Goal: Task Accomplishment & Management: Complete application form

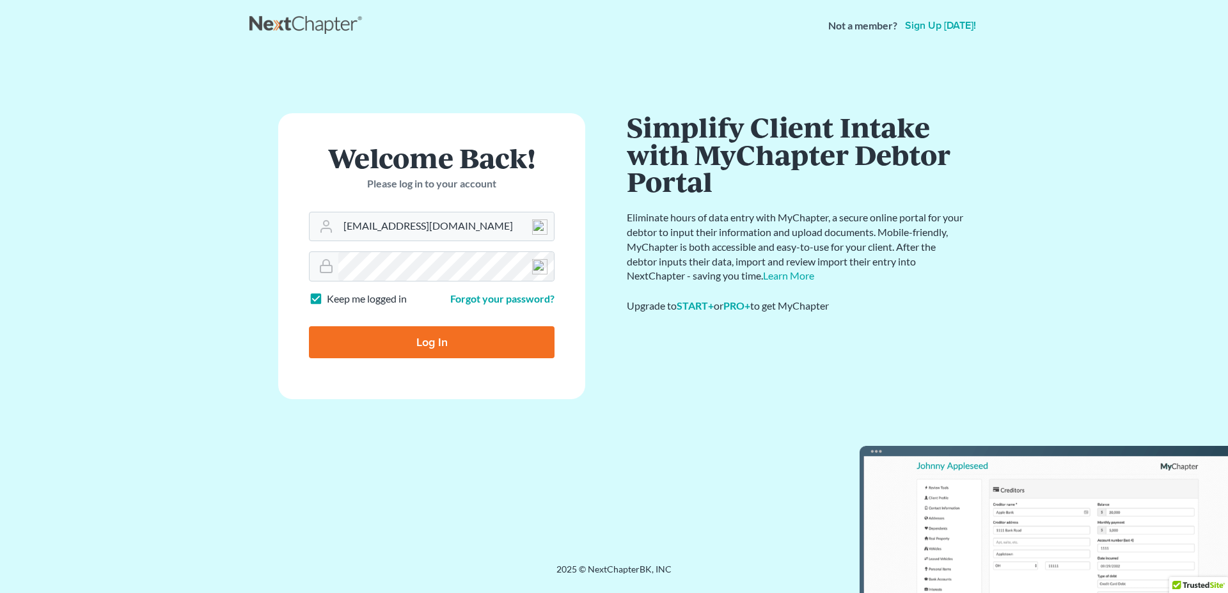
click at [419, 351] on input "Log In" at bounding box center [432, 342] width 246 height 32
type input "Thinking..."
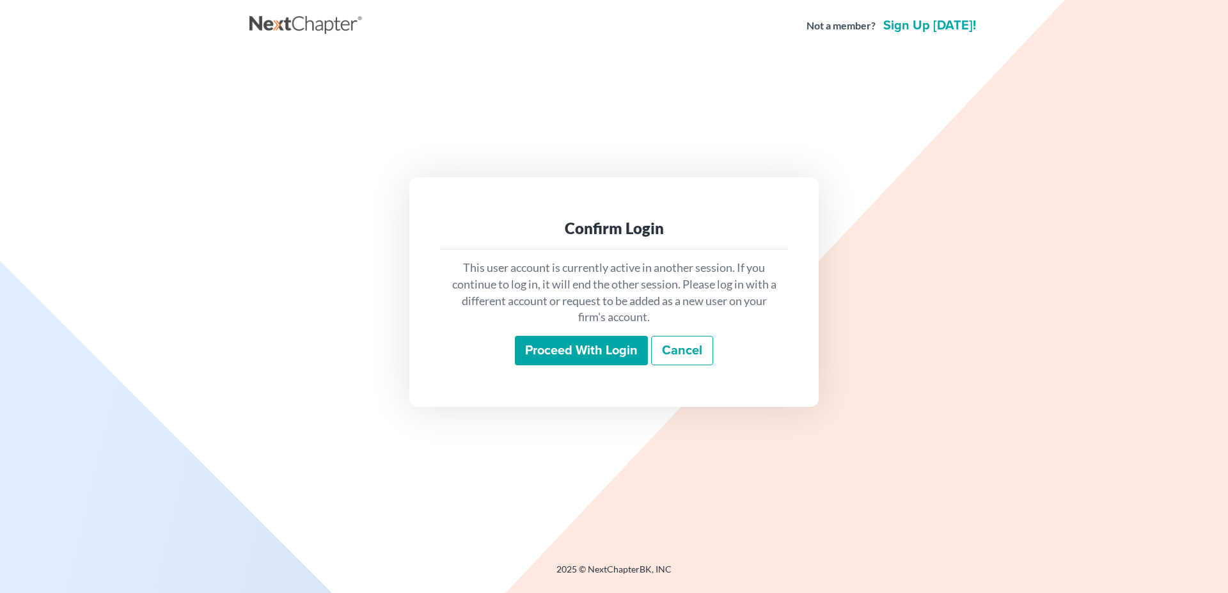
click at [539, 346] on input "Proceed with login" at bounding box center [581, 350] width 133 height 29
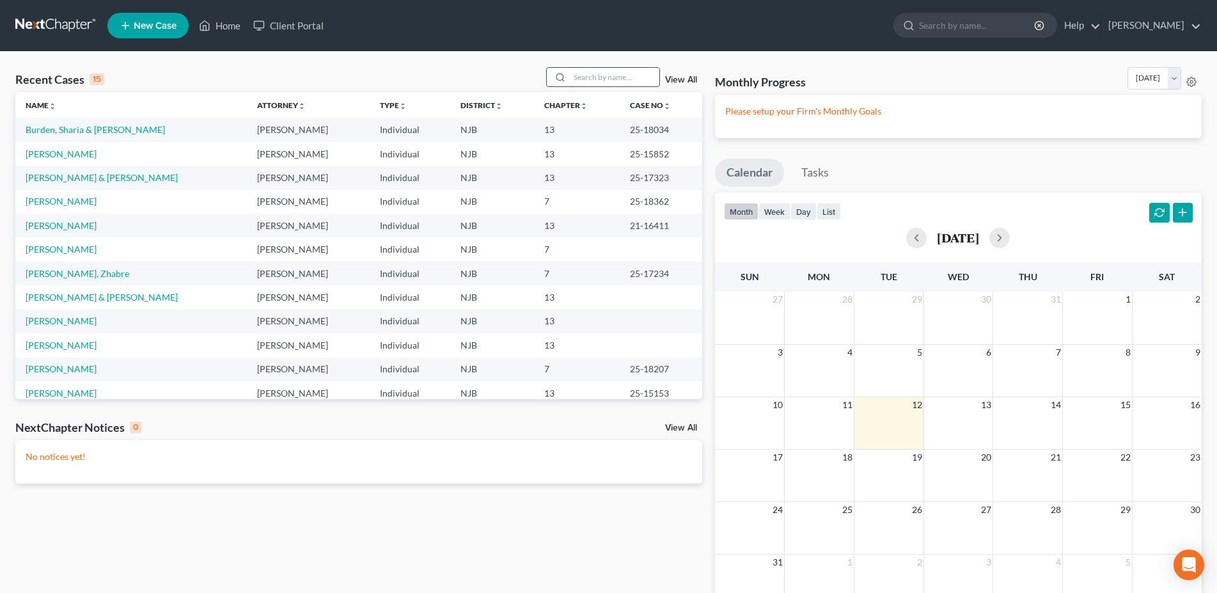
click at [581, 77] on input "search" at bounding box center [615, 77] width 90 height 19
type input "[PERSON_NAME]"
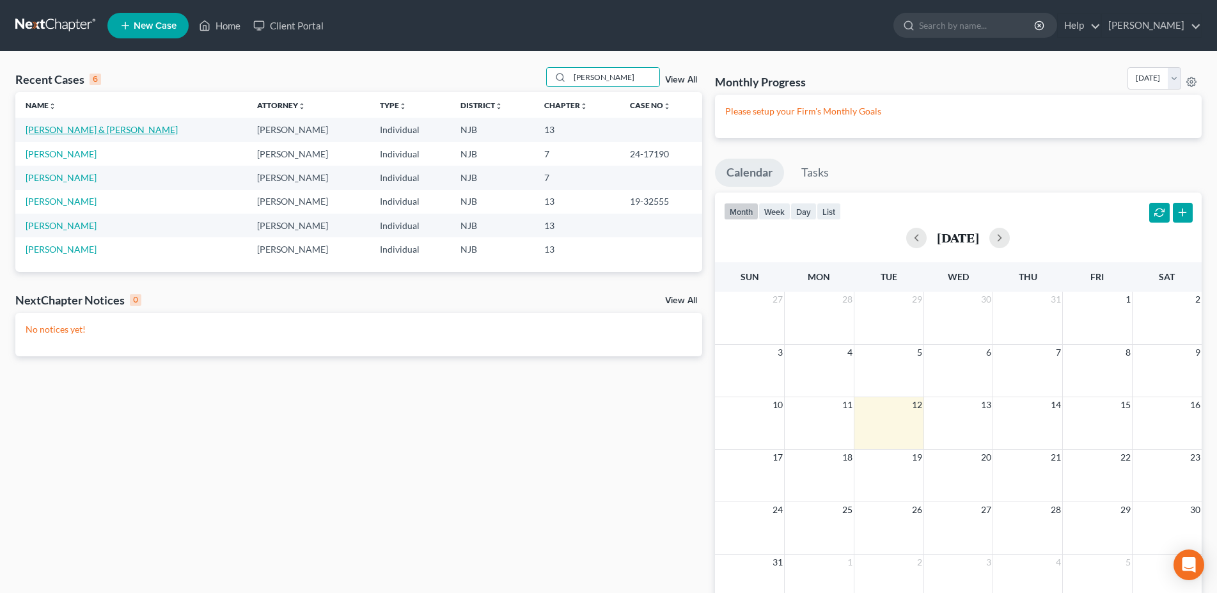
click at [118, 130] on link "[PERSON_NAME] & [PERSON_NAME]" at bounding box center [102, 129] width 152 height 11
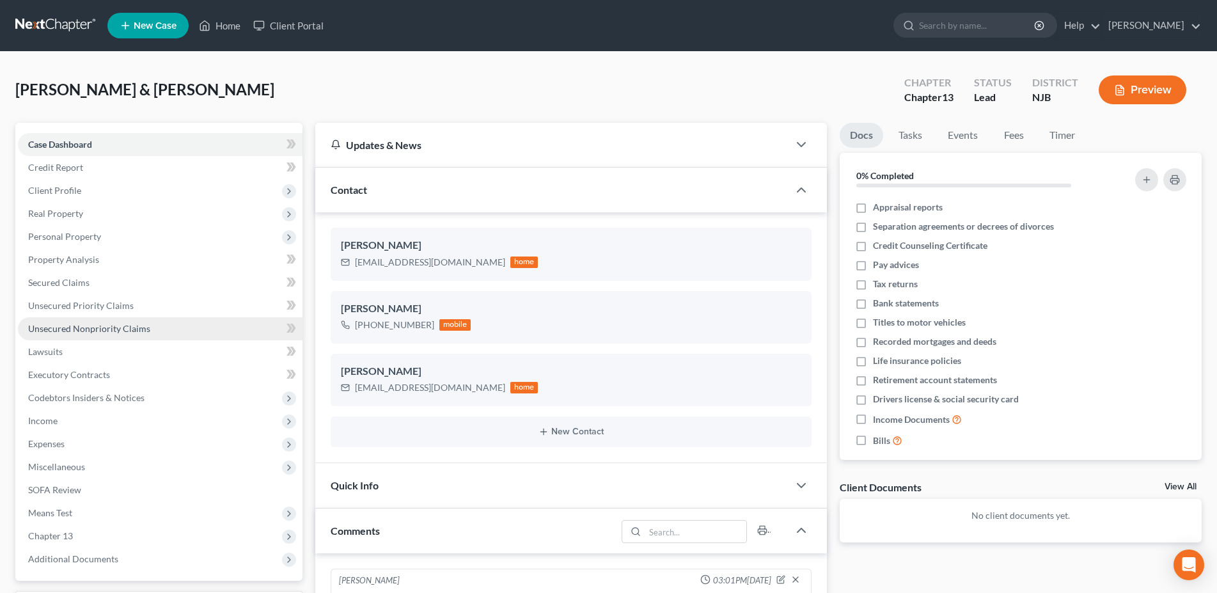
click at [133, 326] on span "Unsecured Nonpriority Claims" at bounding box center [89, 328] width 122 height 11
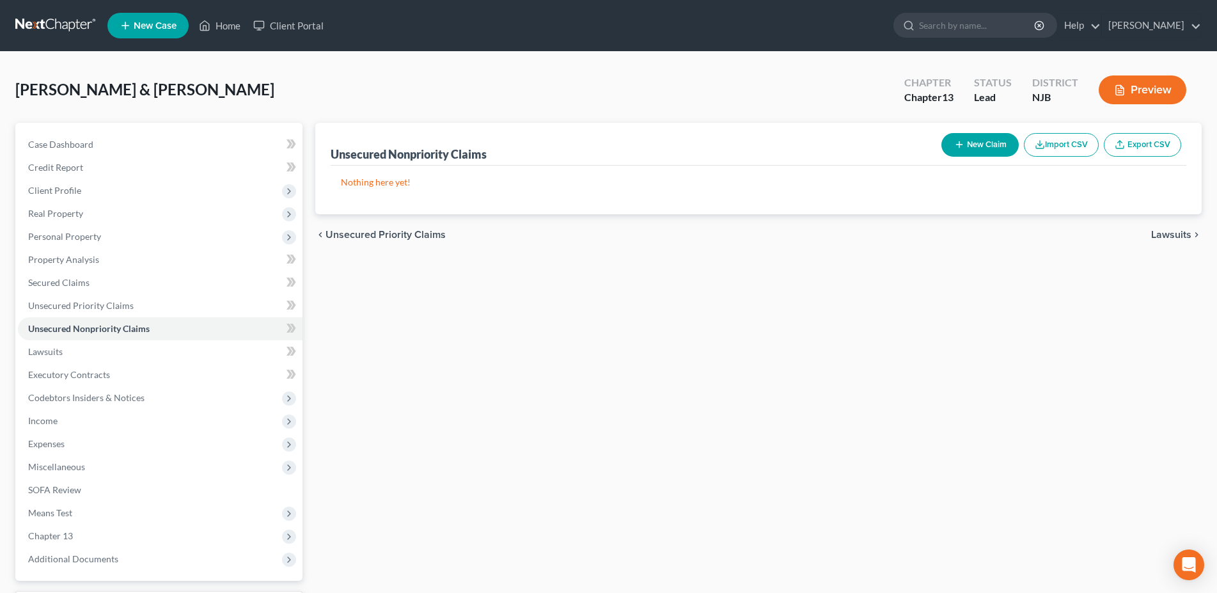
click at [965, 148] on button "New Claim" at bounding box center [980, 145] width 77 height 24
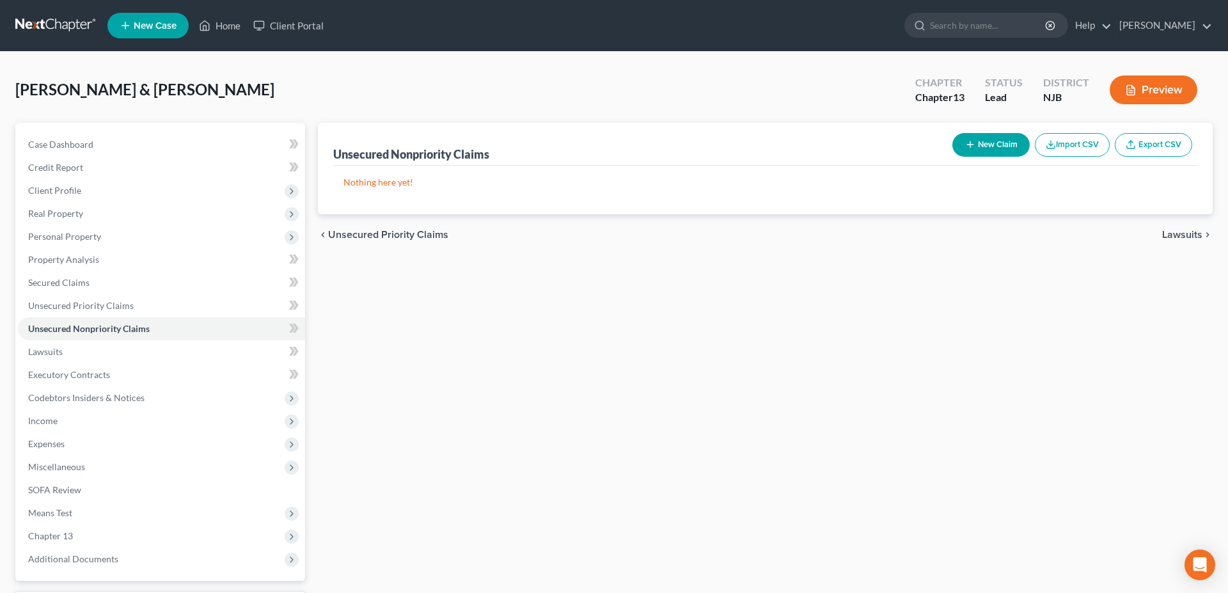
select select "2"
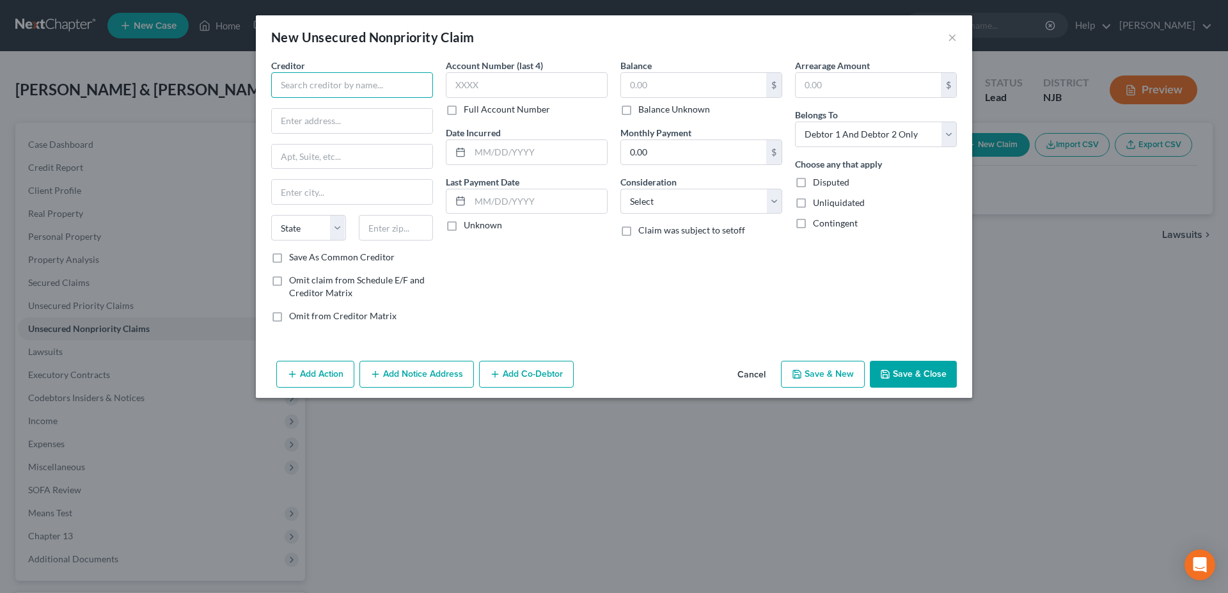
click at [301, 82] on input "text" at bounding box center [352, 85] width 162 height 26
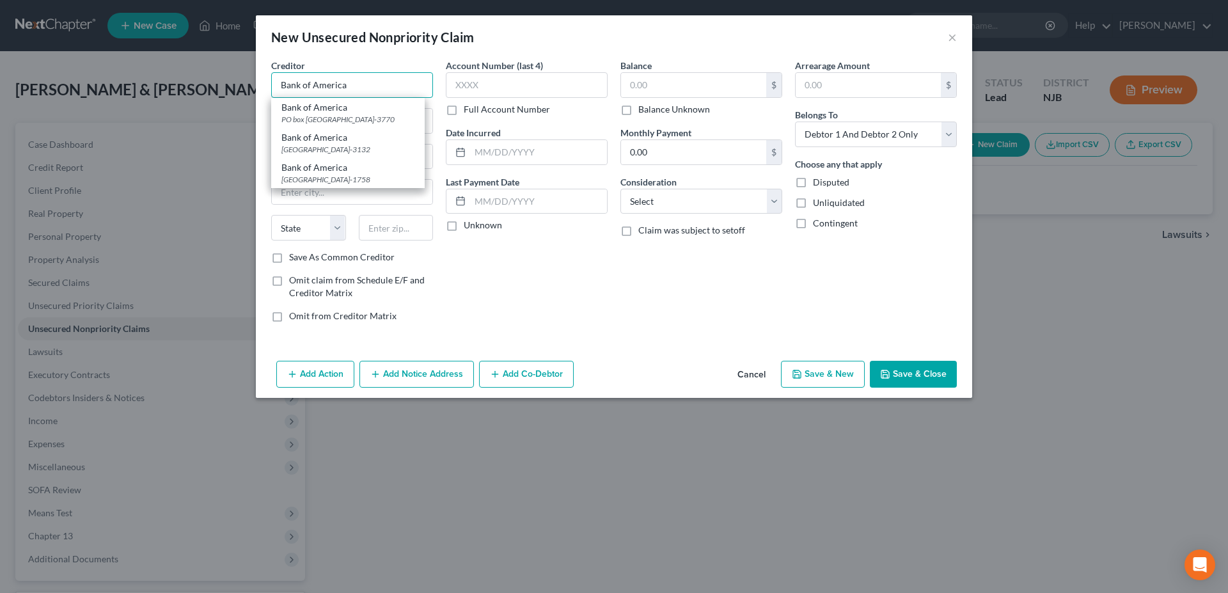
type input "Bank of America"
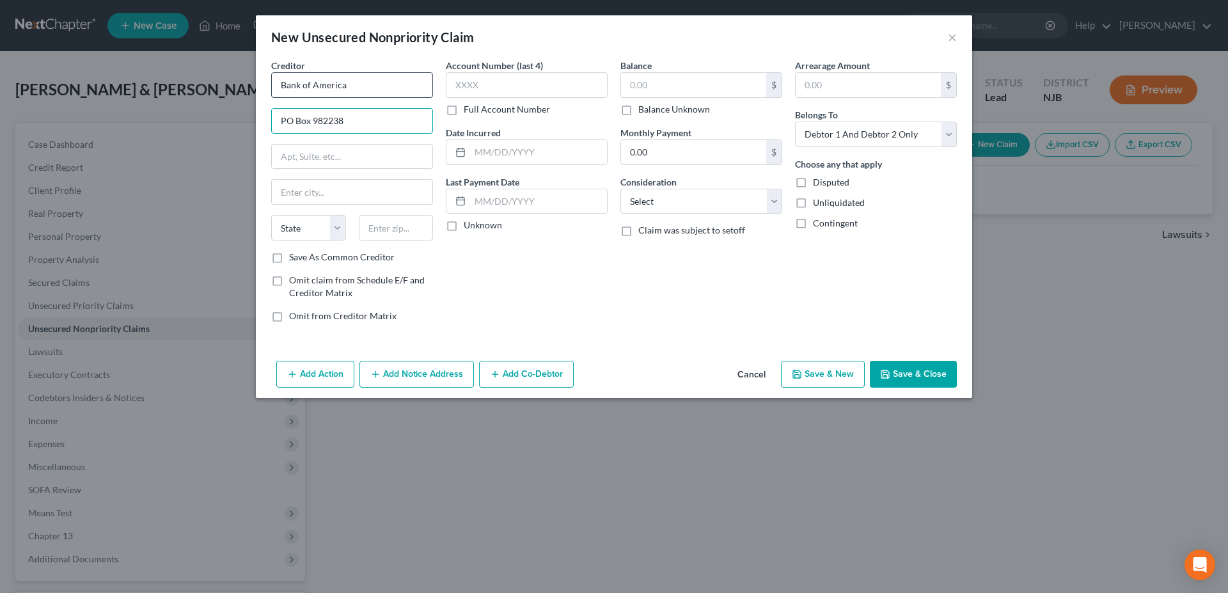
type input "PO Box 982238"
type input "79998"
click at [508, 294] on div "Account Number (last 4) Full Account Number Date Incurred Last Payment Date Unk…" at bounding box center [526, 196] width 175 height 274
type input "[GEOGRAPHIC_DATA]"
select select "45"
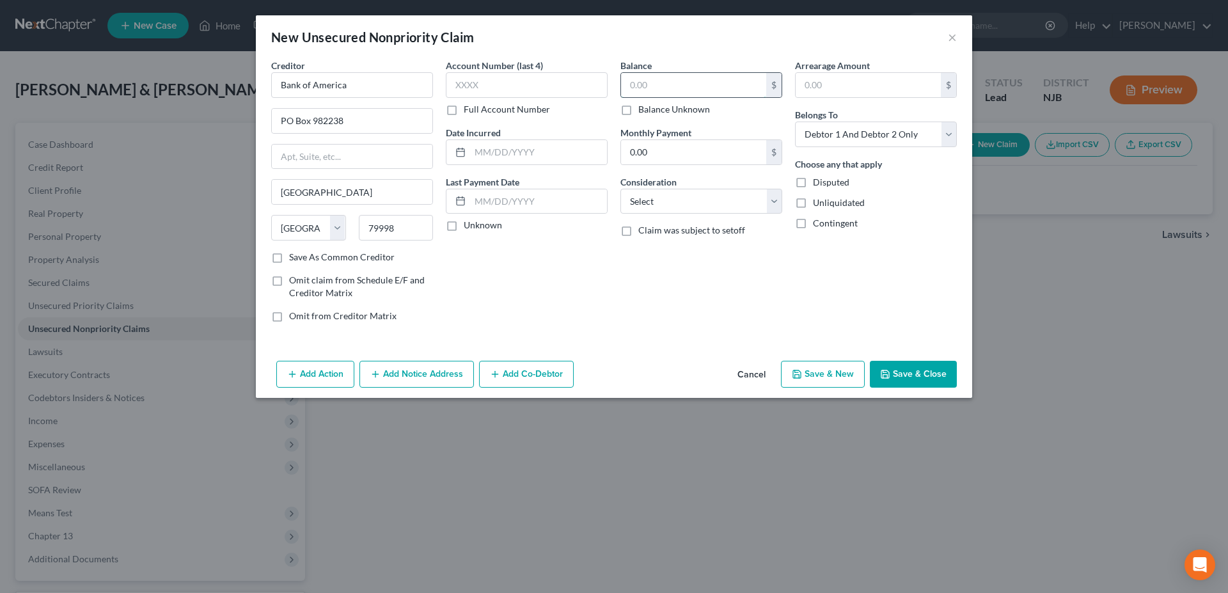
click at [671, 81] on input "text" at bounding box center [693, 85] width 145 height 24
type input "7,904.00"
click at [620, 189] on select "Select Cable / Satellite Services Collection Agency Credit Card Debt Debt Couns…" at bounding box center [701, 202] width 162 height 26
select select "14"
click option "Other" at bounding box center [0, 0] width 0 height 0
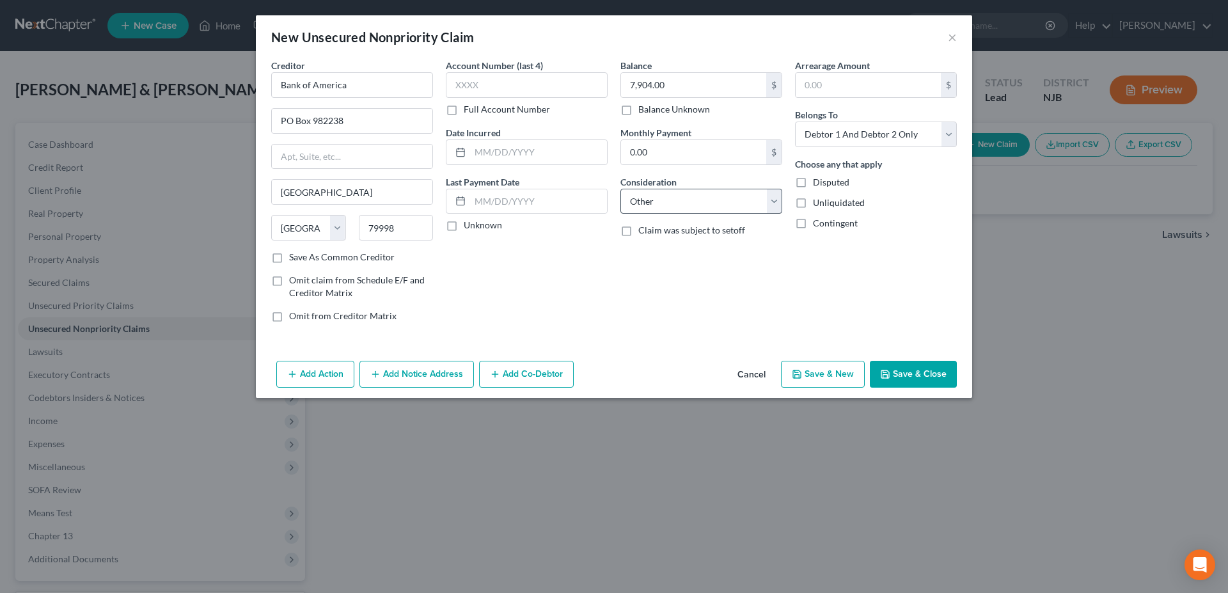
click at [658, 478] on div "New Unsecured Nonpriority Claim × Creditor * Bank of America [GEOGRAPHIC_DATA] …" at bounding box center [614, 296] width 1228 height 593
click at [798, 374] on polyline "button" at bounding box center [797, 375] width 4 height 3
select select "2"
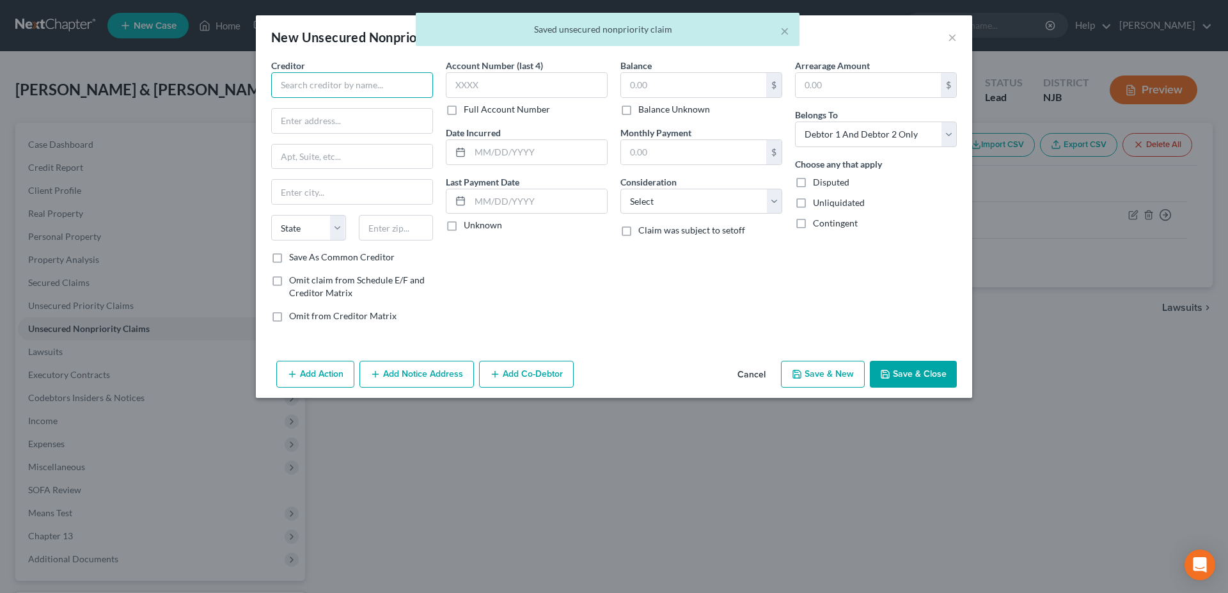
click at [310, 90] on input "text" at bounding box center [352, 85] width 162 height 26
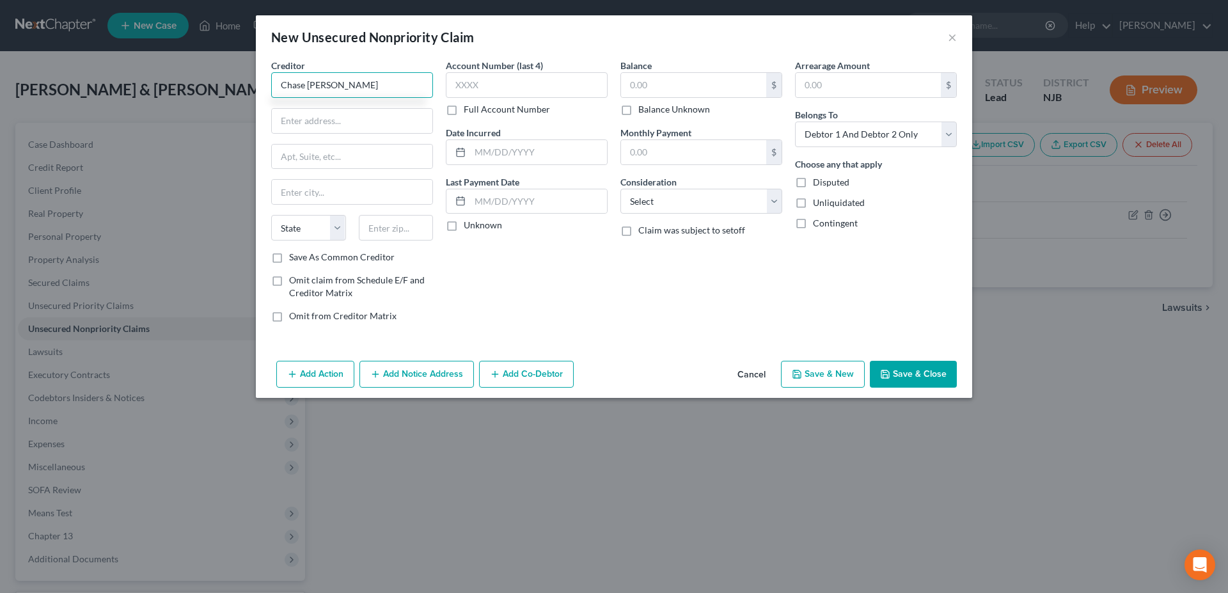
type input "Chase [PERSON_NAME]"
type input "PO Box 15369"
type input "19850"
type input "Wilmington"
select select "7"
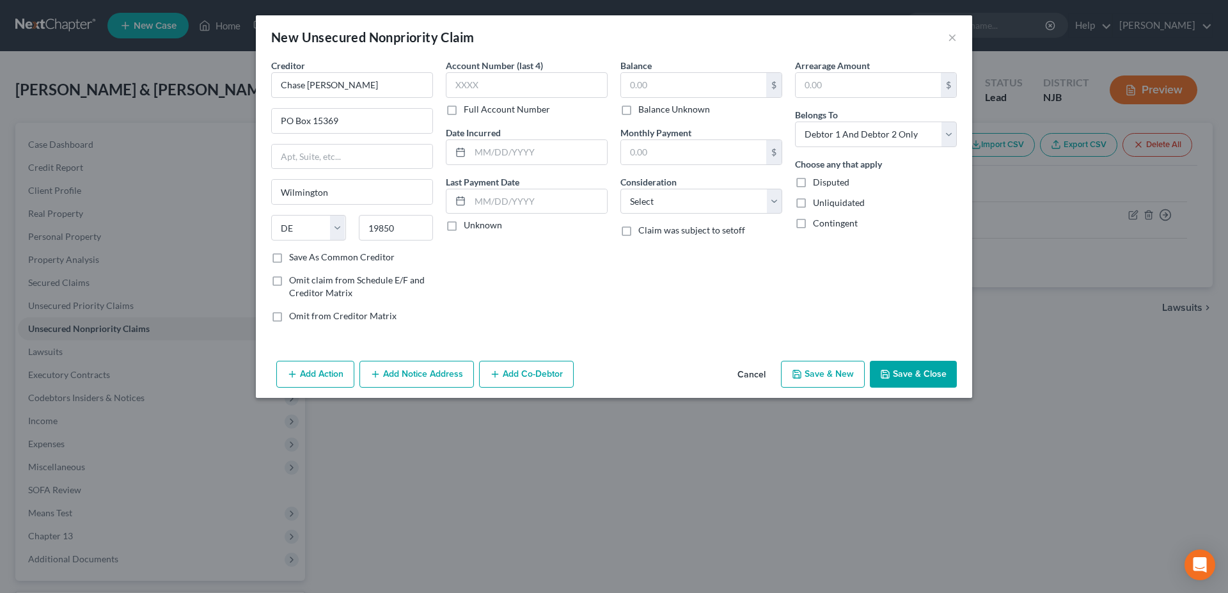
click at [524, 267] on div "Account Number (last 4) Full Account Number Date Incurred Last Payment Date Unk…" at bounding box center [526, 196] width 175 height 274
click at [669, 89] on input "text" at bounding box center [693, 85] width 145 height 24
type input "3,500.00"
click at [620, 189] on select "Select Cable / Satellite Services Collection Agency Credit Card Debt Debt Couns…" at bounding box center [701, 202] width 162 height 26
select select "14"
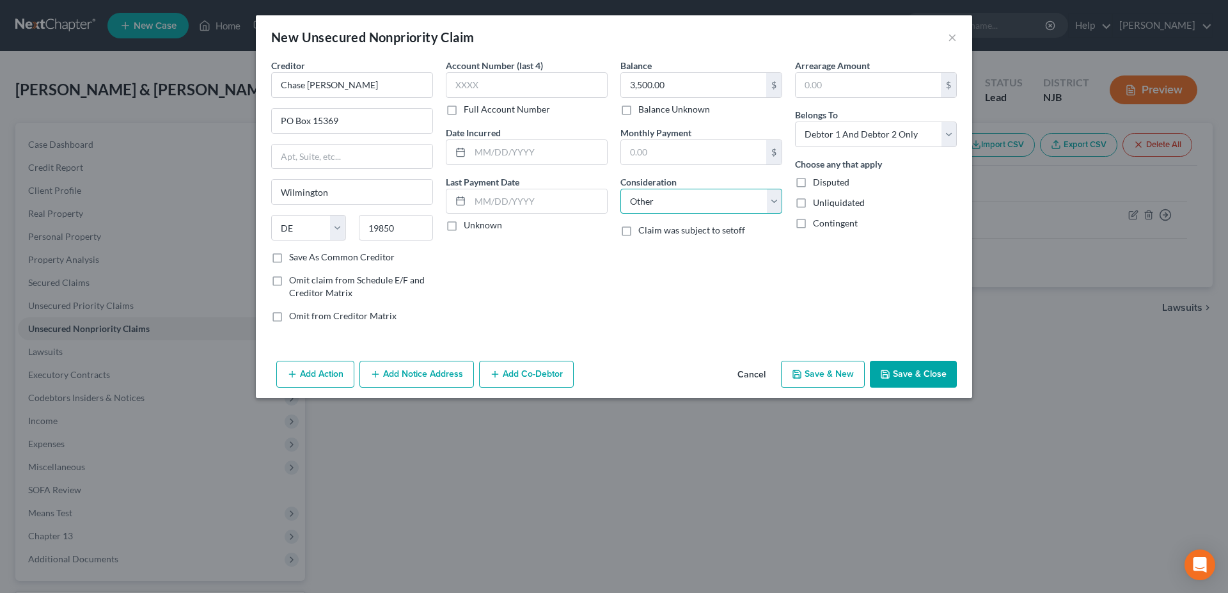
click option "Other" at bounding box center [0, 0] width 0 height 0
click at [808, 379] on button "Save & New" at bounding box center [823, 374] width 84 height 27
select select "2"
type input "0.00"
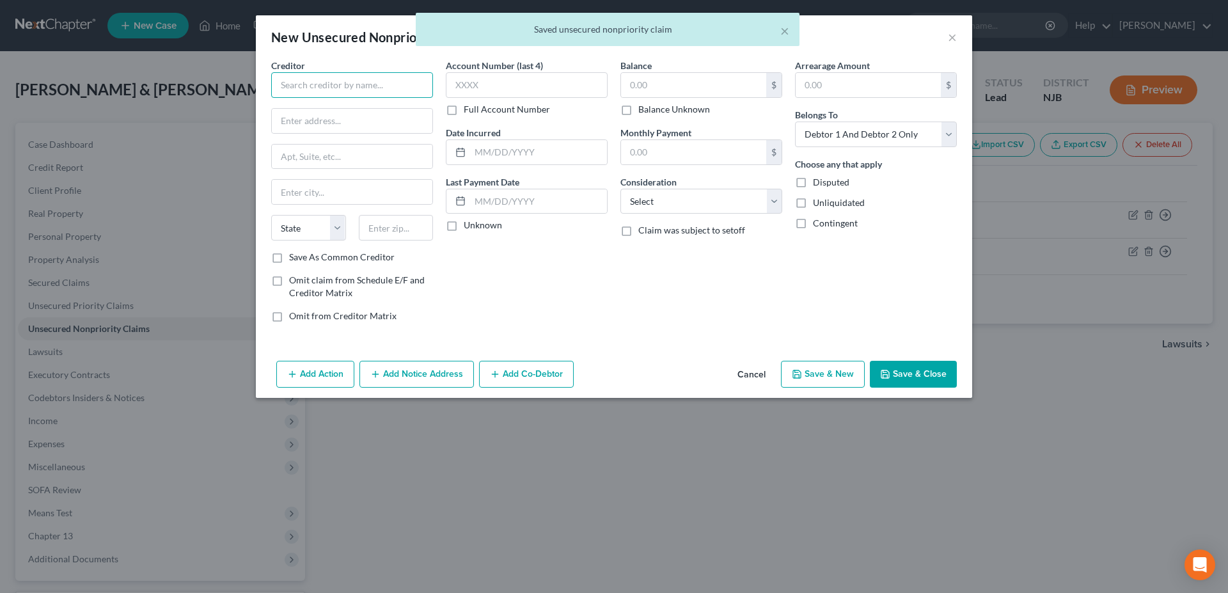
click at [319, 83] on input "text" at bounding box center [352, 85] width 162 height 26
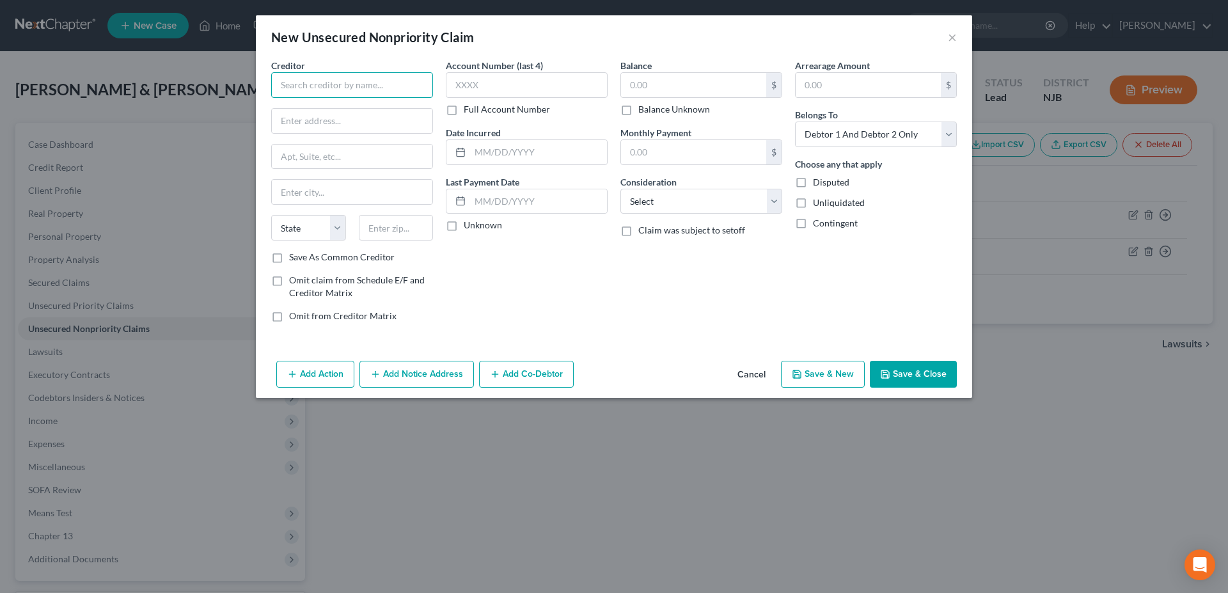
click at [317, 83] on input "text" at bounding box center [352, 85] width 162 height 26
type input "Weswtlake Financial"
type input "[STREET_ADDRESS]"
type input "90010"
click at [549, 287] on div "Account Number (last 4) Full Account Number Date Incurred Last Payment Date Unk…" at bounding box center [526, 196] width 175 height 274
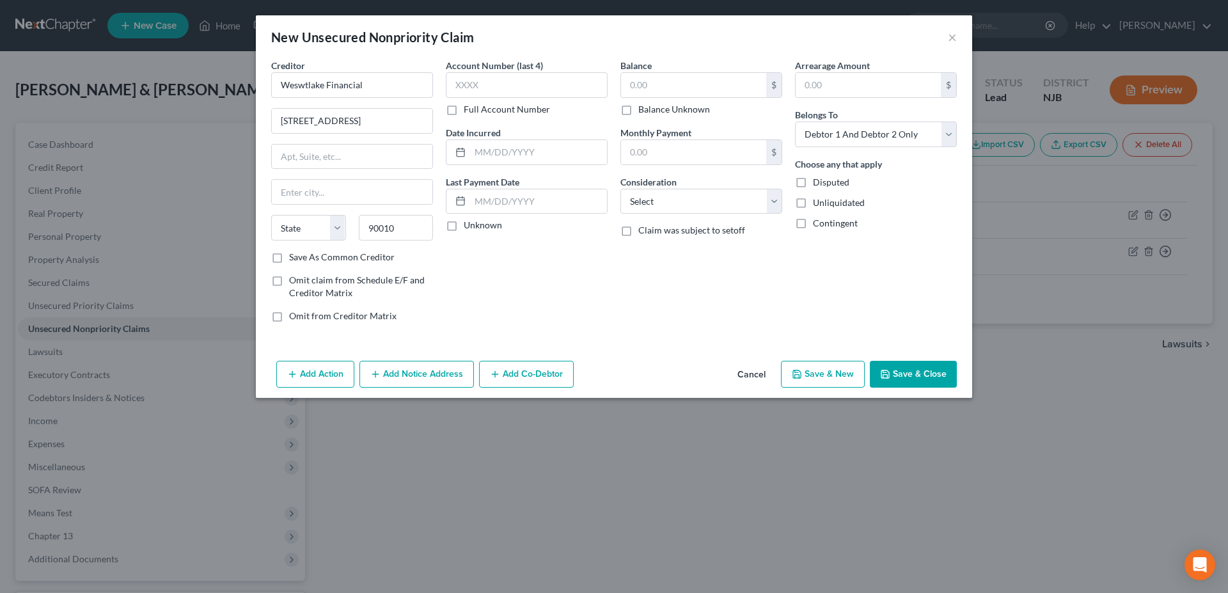
type input "[GEOGRAPHIC_DATA]"
select select "4"
click at [304, 85] on input "Weswtlake Financial" at bounding box center [352, 85] width 162 height 26
type input "Westlake Financial"
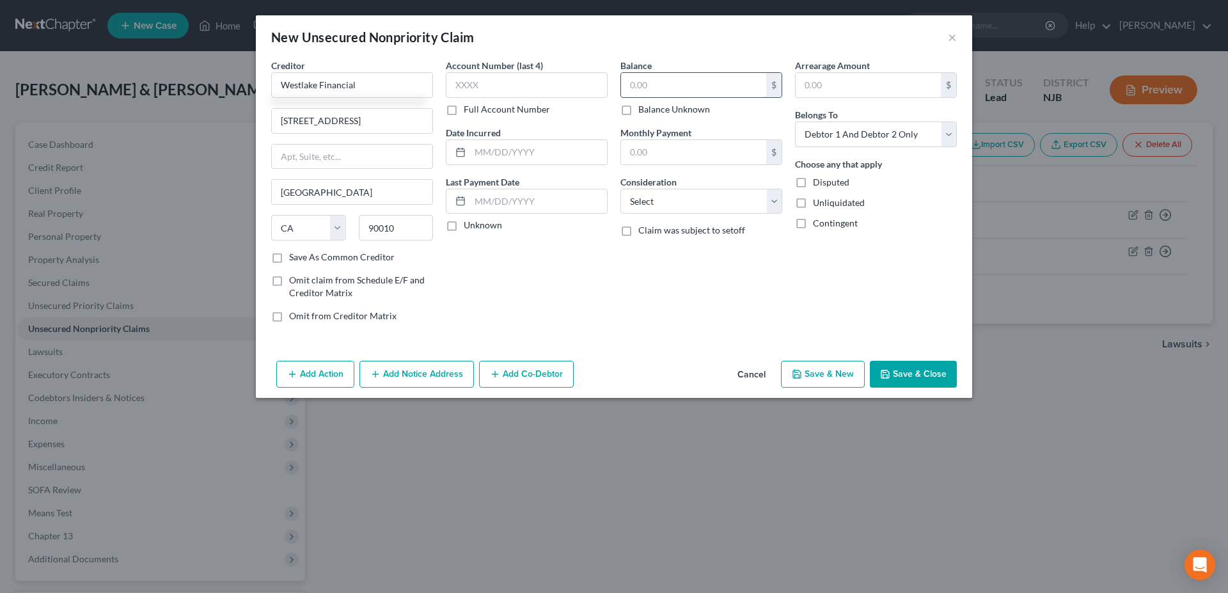
click at [659, 90] on input "text" at bounding box center [693, 85] width 145 height 24
type input "8,839.00"
click at [620, 189] on select "Select Cable / Satellite Services Collection Agency Credit Card Debt Debt Couns…" at bounding box center [701, 202] width 162 height 26
select select "14"
click option "Other" at bounding box center [0, 0] width 0 height 0
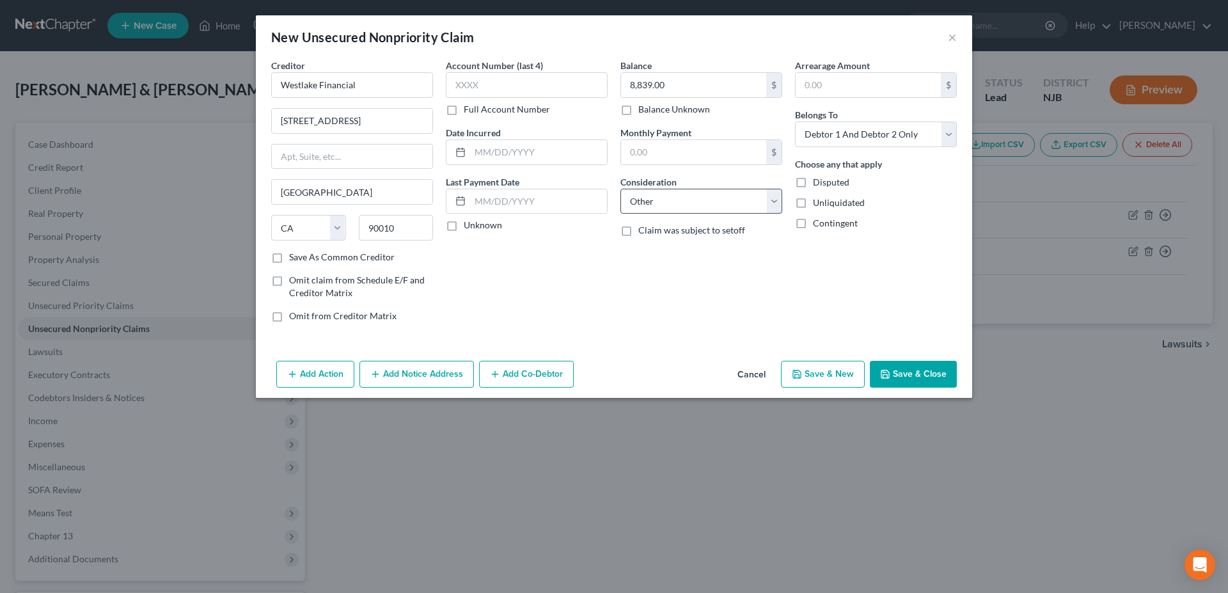
click at [652, 479] on div "New Unsecured Nonpriority Claim × Creditor * Westlake Financial [STREET_ADDRESS…" at bounding box center [614, 296] width 1228 height 593
click at [793, 369] on button "Save & New" at bounding box center [823, 374] width 84 height 27
select select "2"
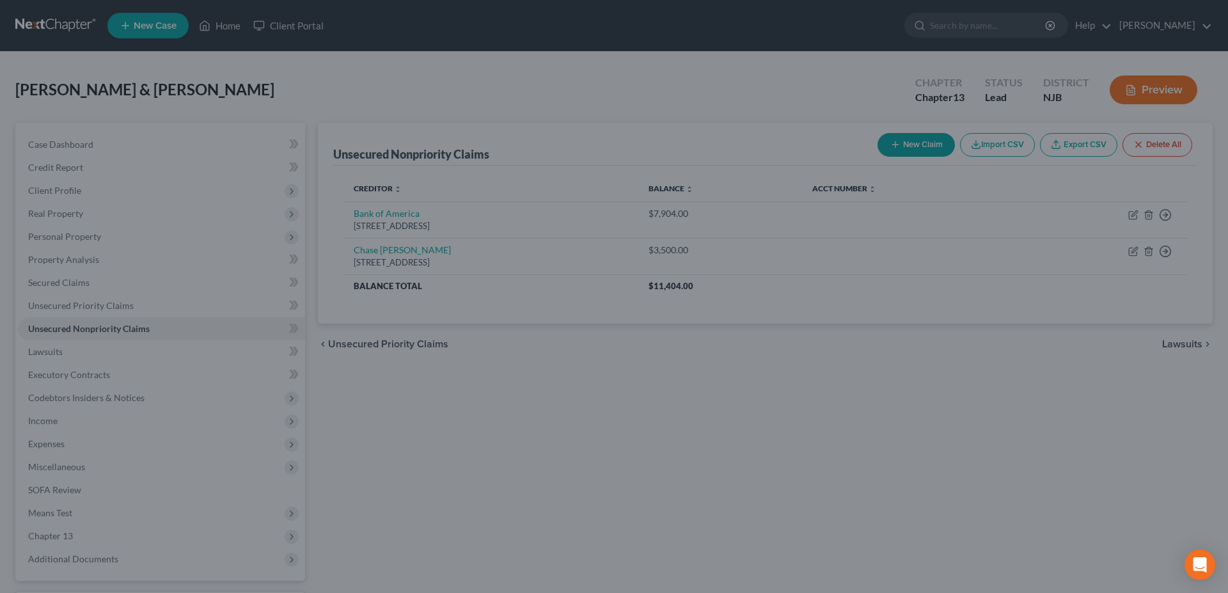
type input "0.00"
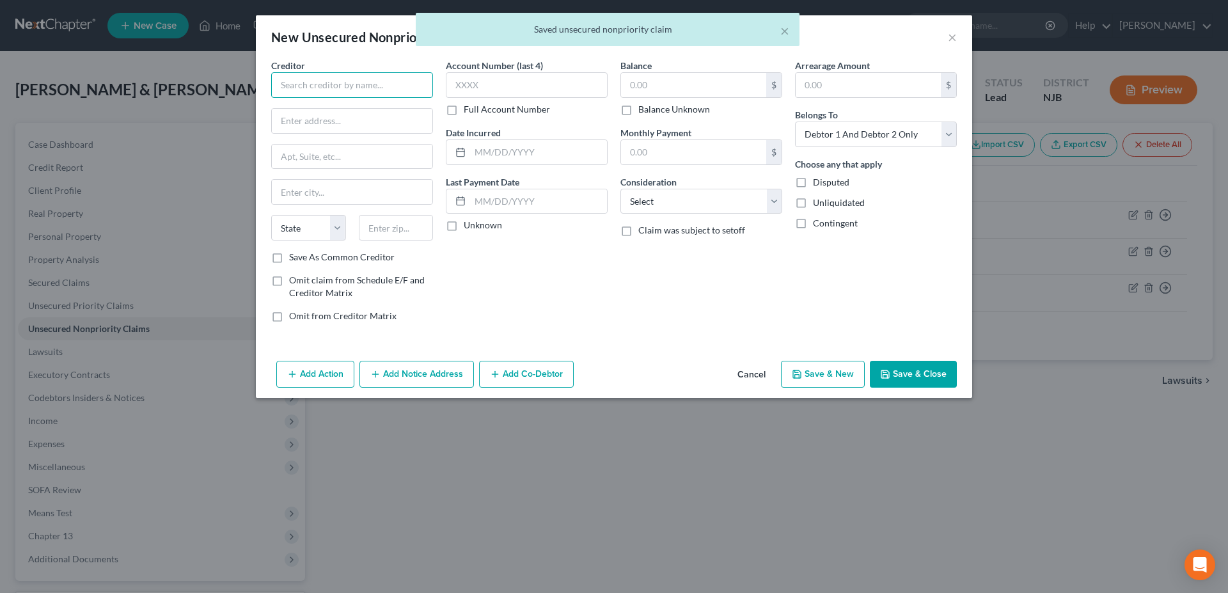
click at [326, 90] on input "text" at bounding box center [352, 85] width 162 height 26
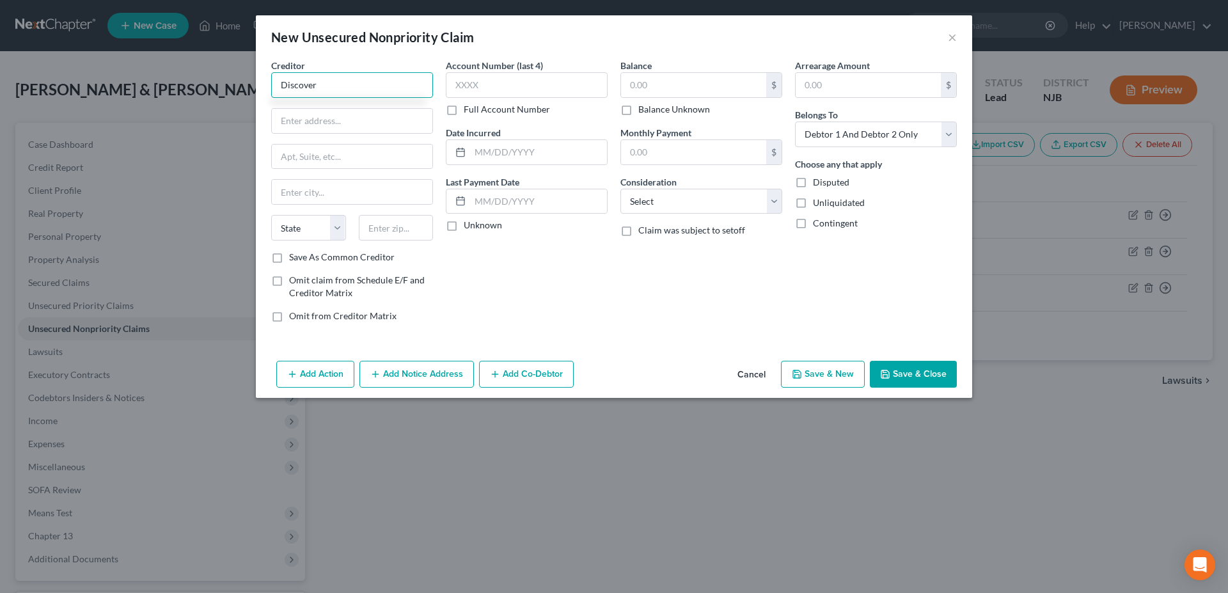
type input "Discover"
type input "PO Box 30939"
type input "84130"
click at [521, 271] on div "Account Number (last 4) Full Account Number Date Incurred Last Payment Date Unk…" at bounding box center [526, 196] width 175 height 274
type input "[GEOGRAPHIC_DATA]"
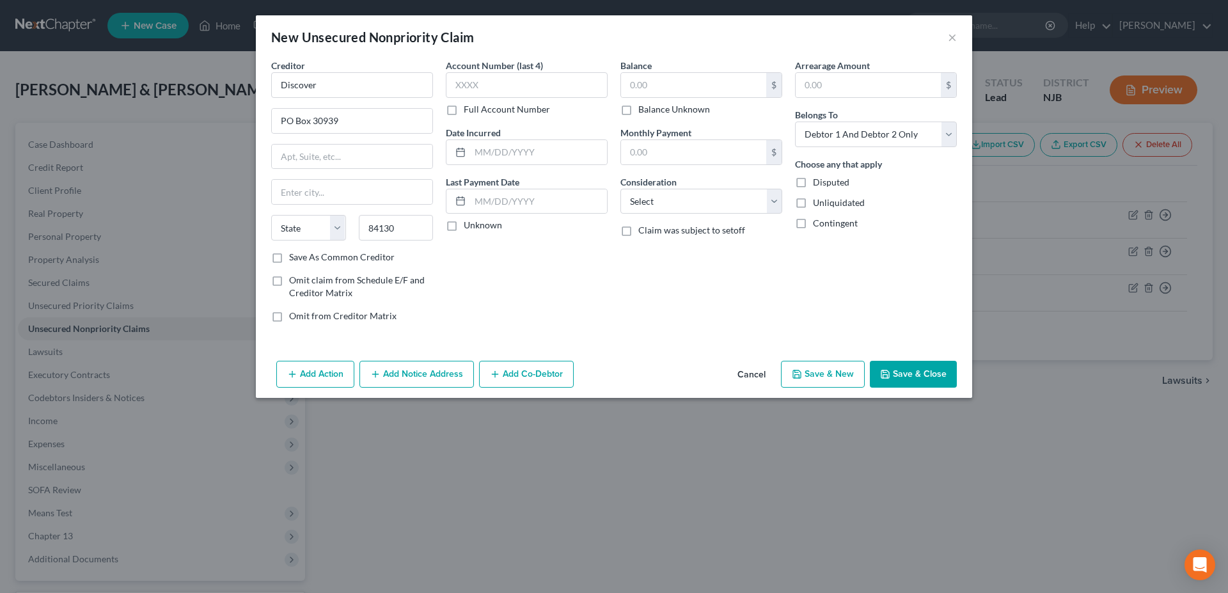
select select "46"
click at [670, 83] on input "text" at bounding box center [693, 85] width 145 height 24
type input "12,210.00"
click at [620, 189] on select "Select Cable / Satellite Services Collection Agency Credit Card Debt Debt Couns…" at bounding box center [701, 202] width 162 height 26
select select "2"
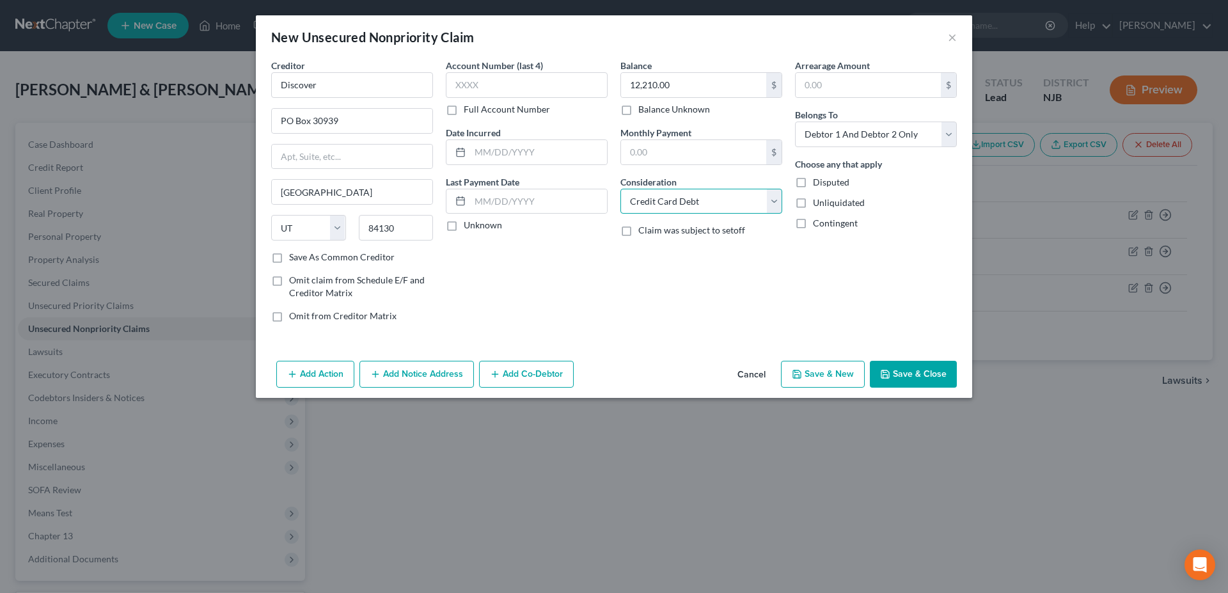
click option "Credit Card Debt" at bounding box center [0, 0] width 0 height 0
click at [796, 377] on icon "button" at bounding box center [797, 374] width 10 height 10
select select "2"
type input "0.00"
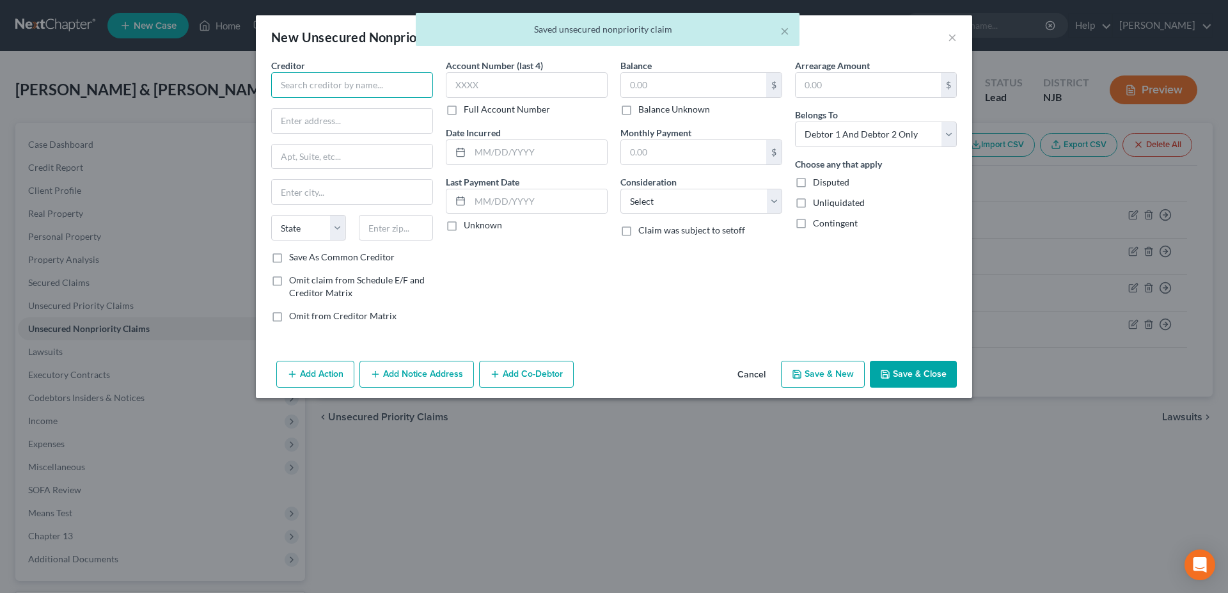
click at [310, 92] on input "text" at bounding box center [352, 85] width 162 height 26
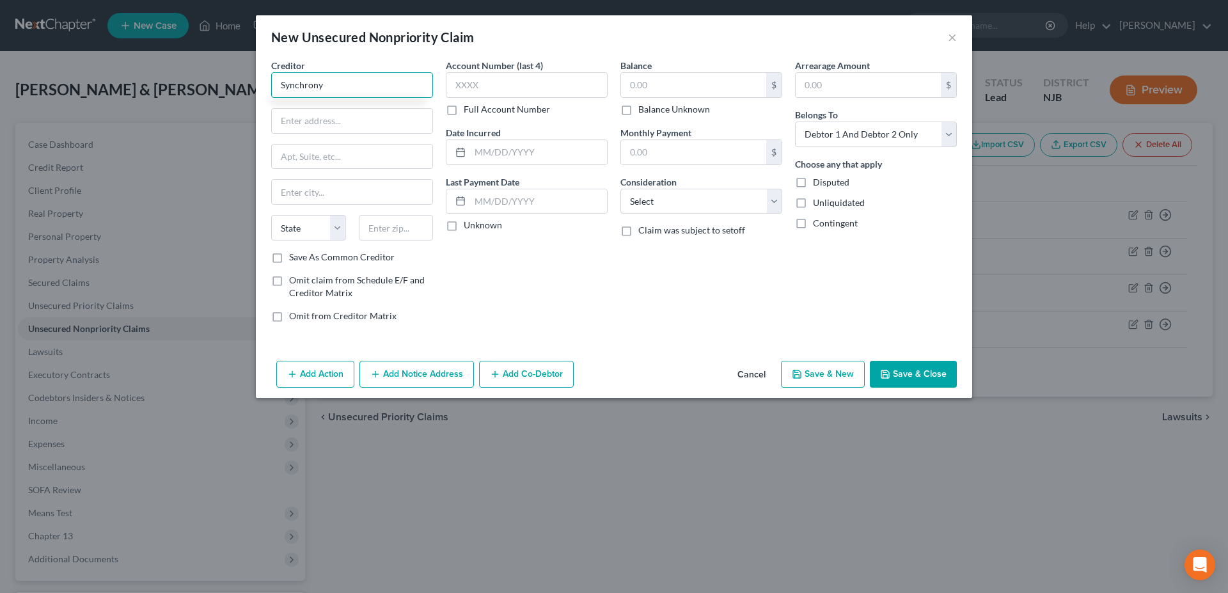
type input "Synchrony"
type input "PO Box 965036"
type input "32896"
type input "Orlando"
select select "9"
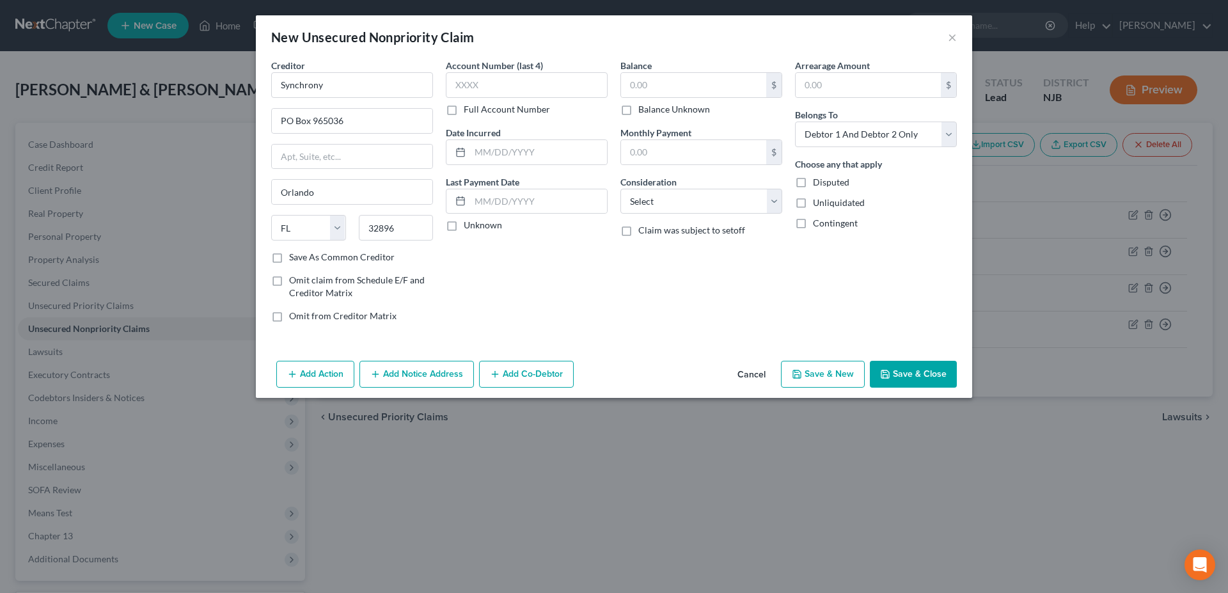
click at [502, 275] on div "Account Number (last 4) Full Account Number Date Incurred Last Payment Date Unk…" at bounding box center [526, 196] width 175 height 274
click at [645, 84] on input "text" at bounding box center [693, 85] width 145 height 24
type input "1,451.00"
click at [620, 189] on select "Select Cable / Satellite Services Collection Agency Credit Card Debt Debt Couns…" at bounding box center [701, 202] width 162 height 26
select select "14"
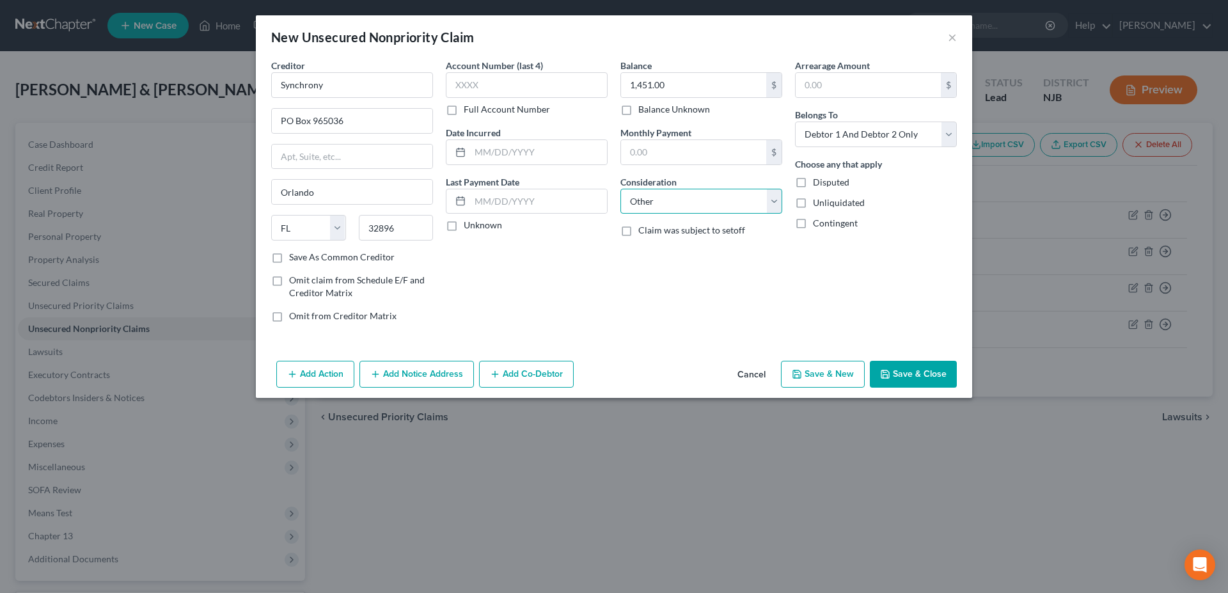
click option "Other" at bounding box center [0, 0] width 0 height 0
click at [805, 374] on button "Save & New" at bounding box center [823, 374] width 84 height 27
select select "2"
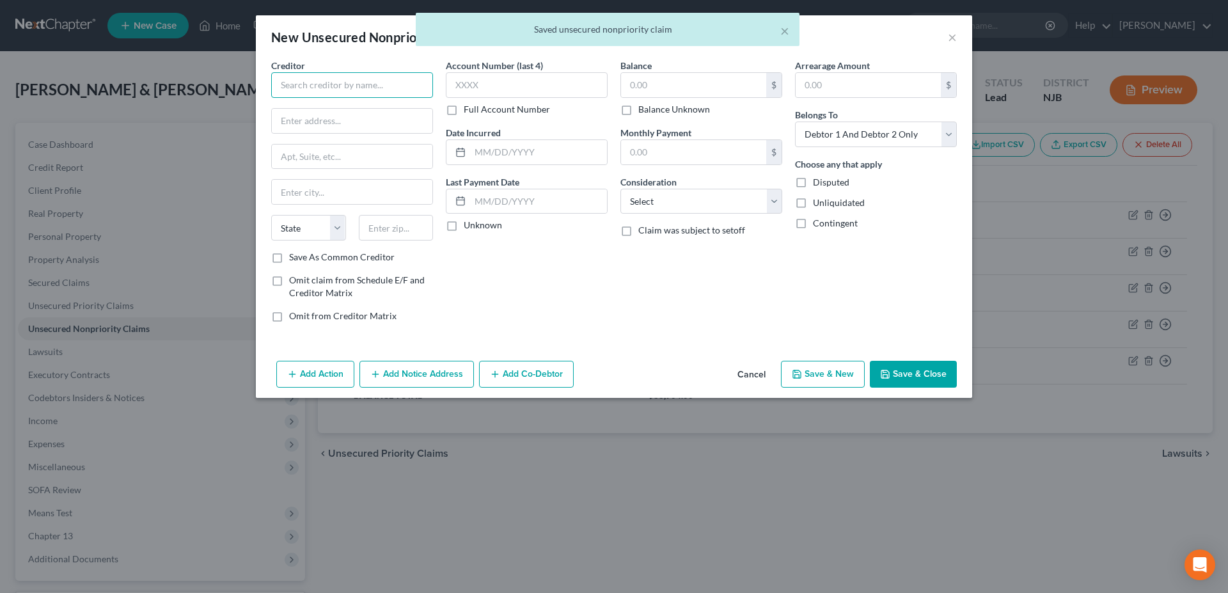
click at [336, 90] on input "text" at bounding box center [352, 85] width 162 height 26
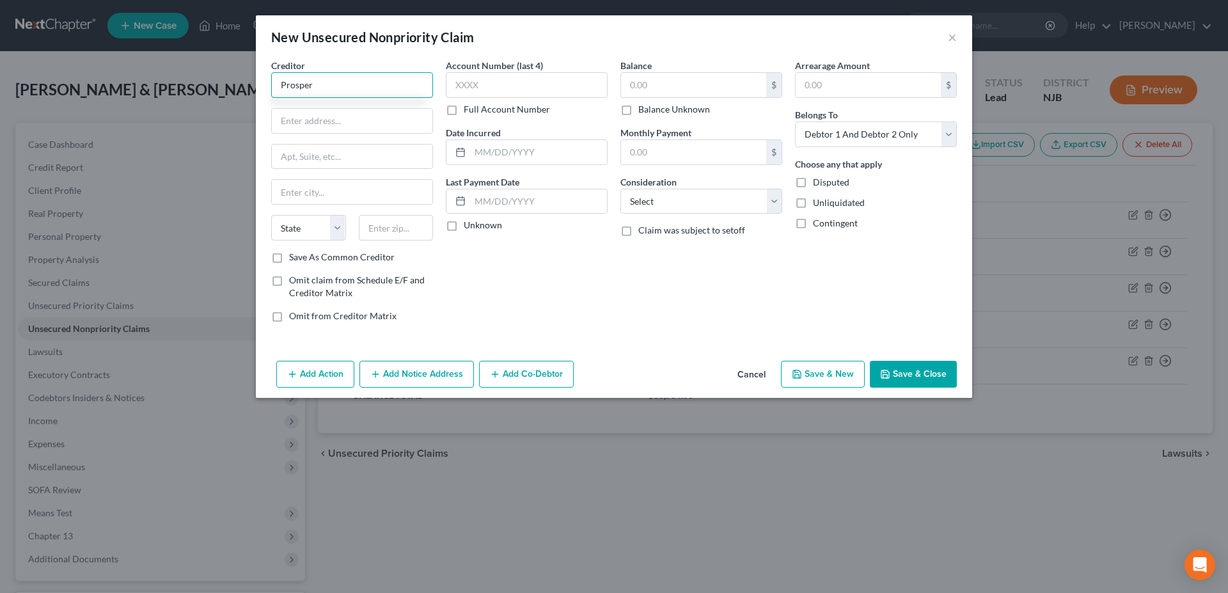
type input "Prosper"
type input "[STREET_ADDRESS]"
type input "Suite 300"
click at [371, 232] on input "text" at bounding box center [396, 228] width 75 height 26
type input "94105"
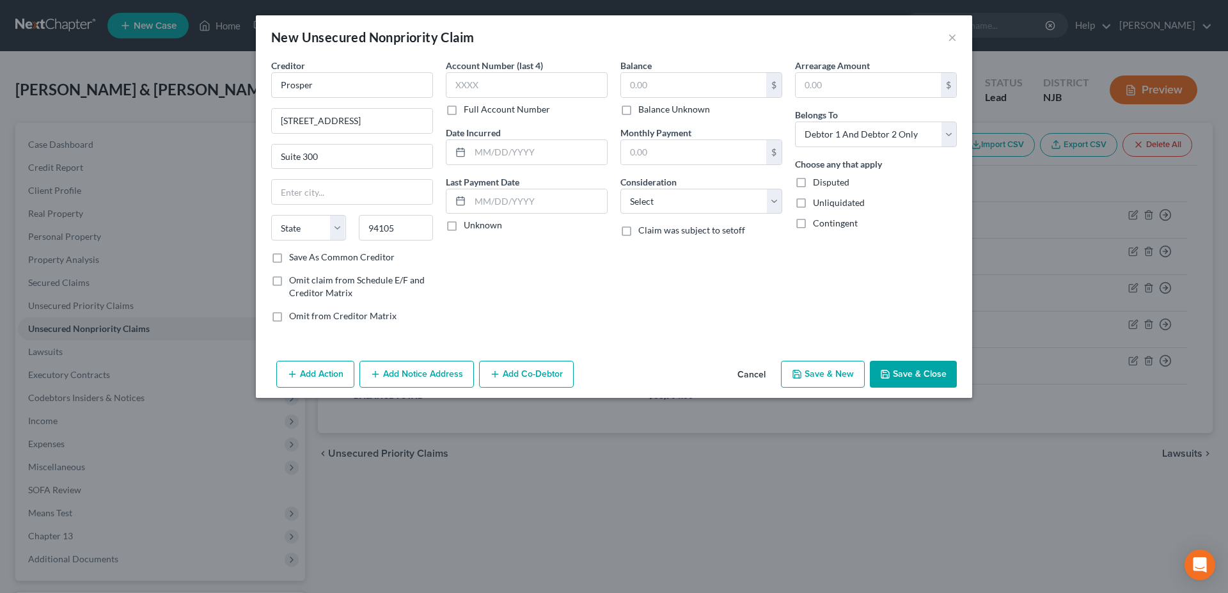
click at [492, 271] on div "Account Number (last 4) Full Account Number Date Incurred Last Payment Date Unk…" at bounding box center [526, 196] width 175 height 274
type input "[GEOGRAPHIC_DATA]"
select select "4"
click at [650, 87] on input "text" at bounding box center [693, 85] width 145 height 24
type input "17,954.00"
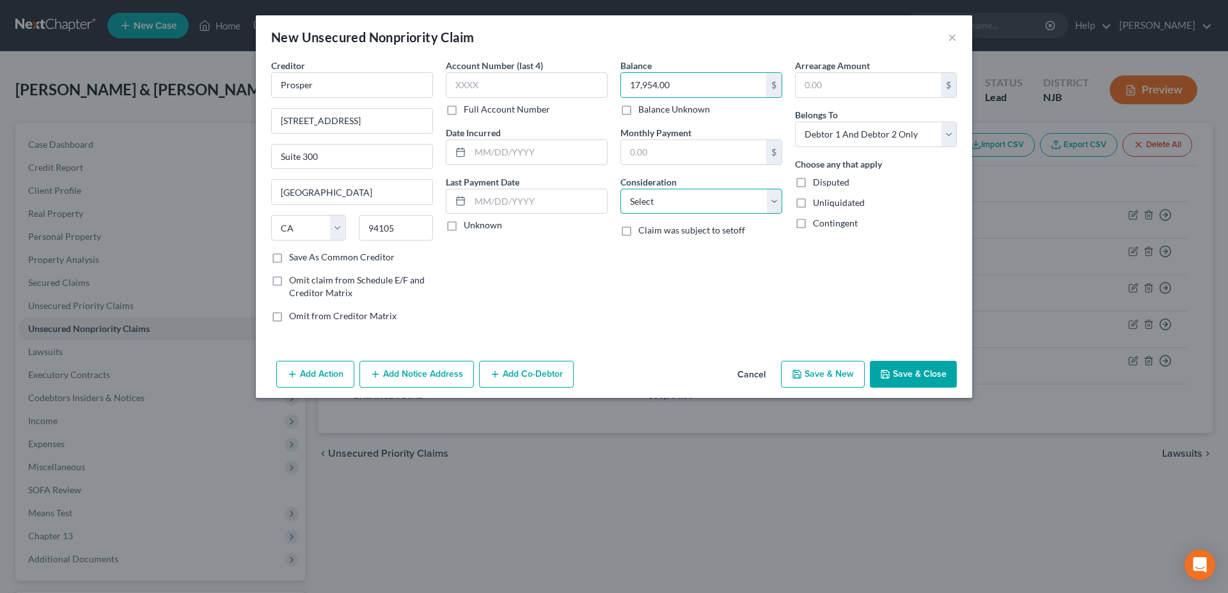
click at [620, 189] on select "Select Cable / Satellite Services Collection Agency Credit Card Debt Debt Couns…" at bounding box center [701, 202] width 162 height 26
select select "14"
click option "Other" at bounding box center [0, 0] width 0 height 0
click at [808, 375] on button "Save & New" at bounding box center [823, 374] width 84 height 27
select select "2"
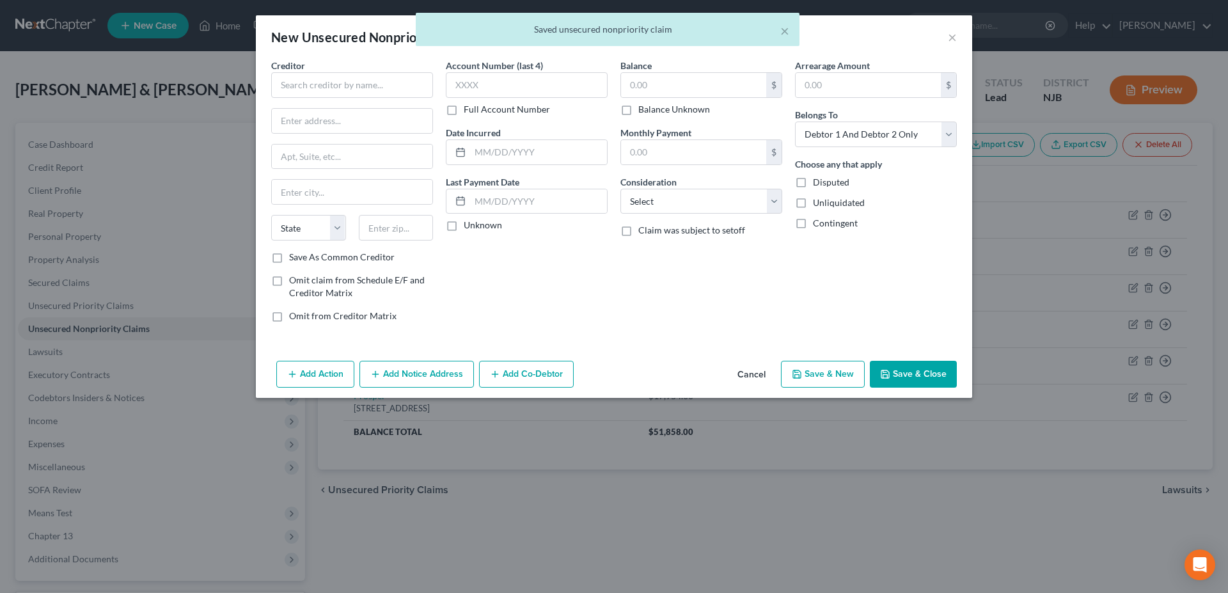
drag, startPoint x: 484, startPoint y: 310, endPoint x: 382, endPoint y: 212, distance: 141.1
click at [484, 310] on div "Account Number (last 4) Full Account Number Date Incurred Last Payment Date Unk…" at bounding box center [526, 196] width 175 height 274
click at [327, 89] on input "text" at bounding box center [352, 85] width 162 height 26
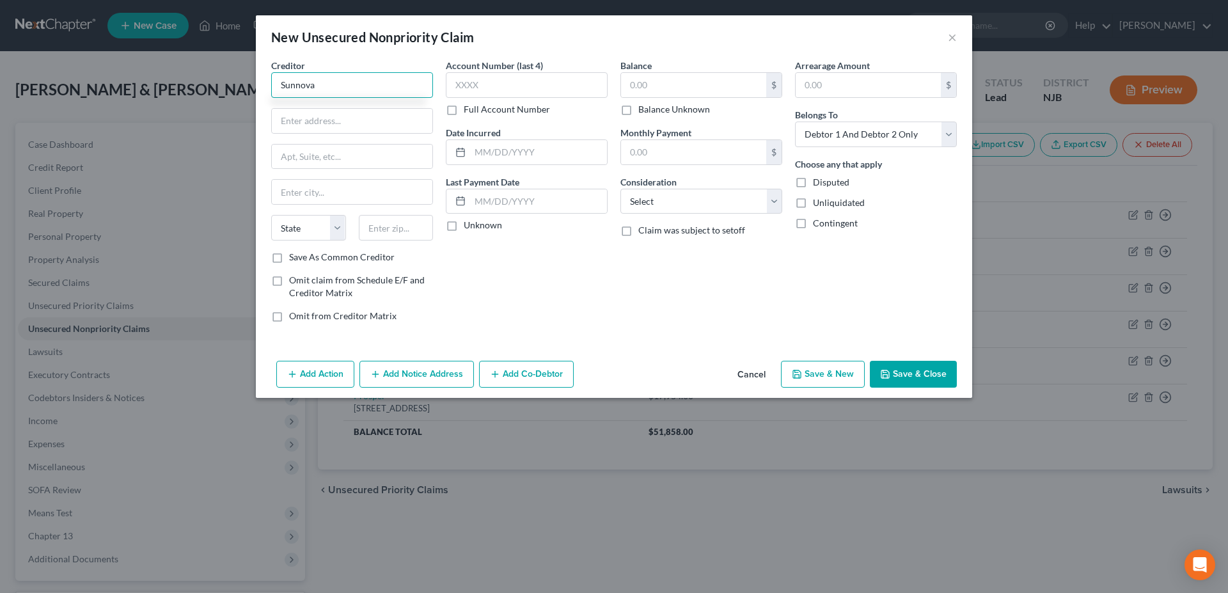
type input "Sunnova"
type input "[STREET_ADDRESS][PERSON_NAME]"
type input "77046"
type input "[GEOGRAPHIC_DATA]"
select select "45"
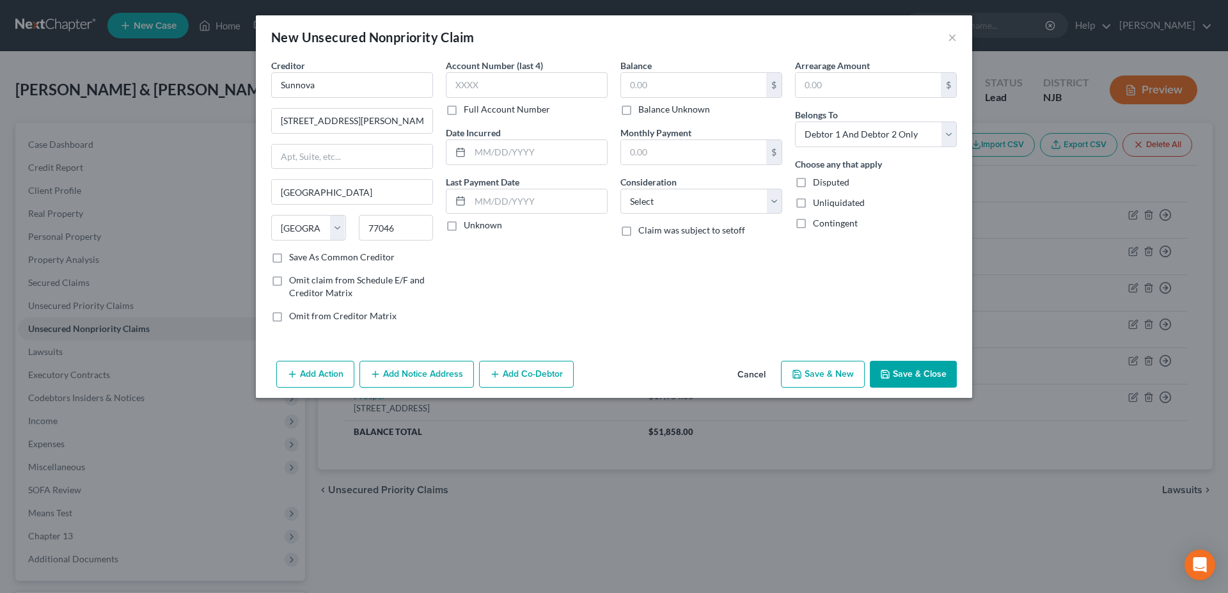
click at [617, 290] on div "Balance $ Balance Unknown Balance Undetermined $ Balance Unknown Monthly Paymen…" at bounding box center [701, 196] width 175 height 274
click at [695, 81] on input "text" at bounding box center [693, 85] width 145 height 24
type input "49,365.00"
click at [620, 189] on select "Select Cable / Satellite Services Collection Agency Credit Card Debt Debt Couns…" at bounding box center [701, 202] width 162 height 26
select select "14"
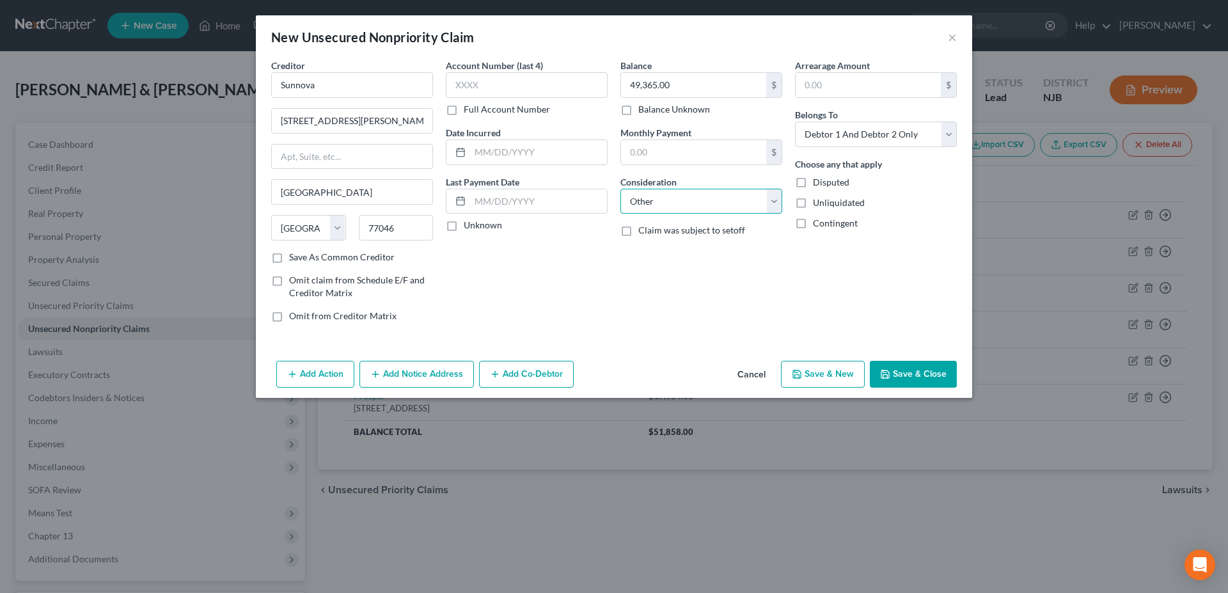
click option "Other" at bounding box center [0, 0] width 0 height 0
click at [800, 375] on icon "button" at bounding box center [797, 374] width 10 height 10
type input "0.00"
select select "2"
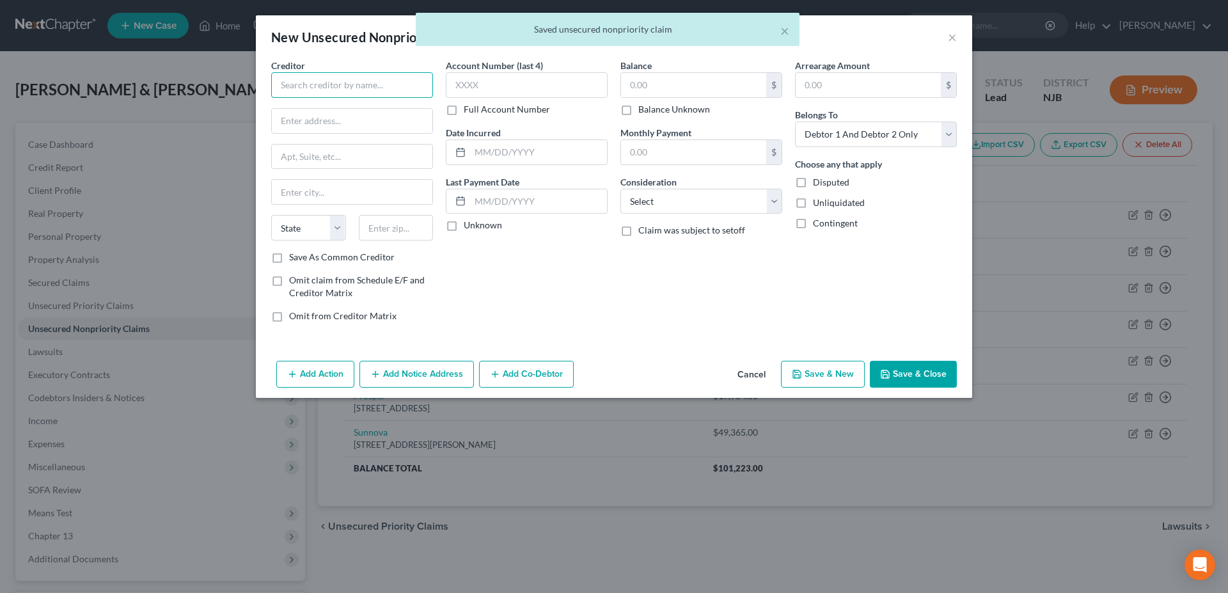
click at [331, 78] on input "text" at bounding box center [352, 85] width 162 height 26
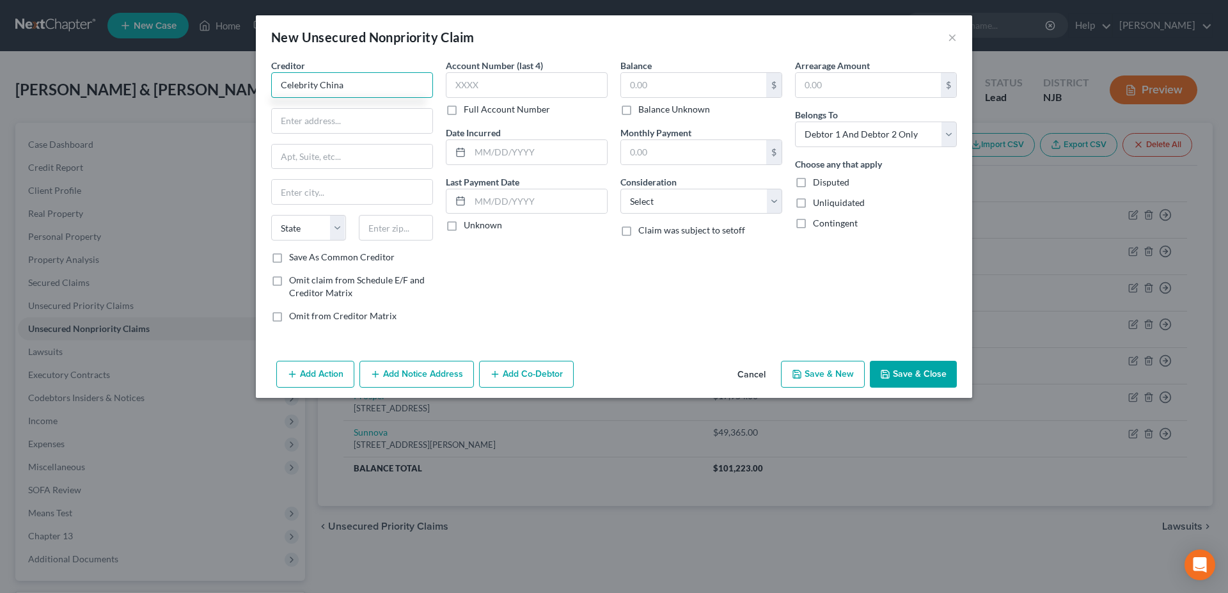
type input "Celebrity China"
type input "[STREET_ADDRESS]"
type input "66215"
drag, startPoint x: 563, startPoint y: 284, endPoint x: 542, endPoint y: 272, distance: 23.8
click at [561, 284] on div "Account Number (last 4) Full Account Number Date Incurred Last Payment Date Unk…" at bounding box center [526, 196] width 175 height 274
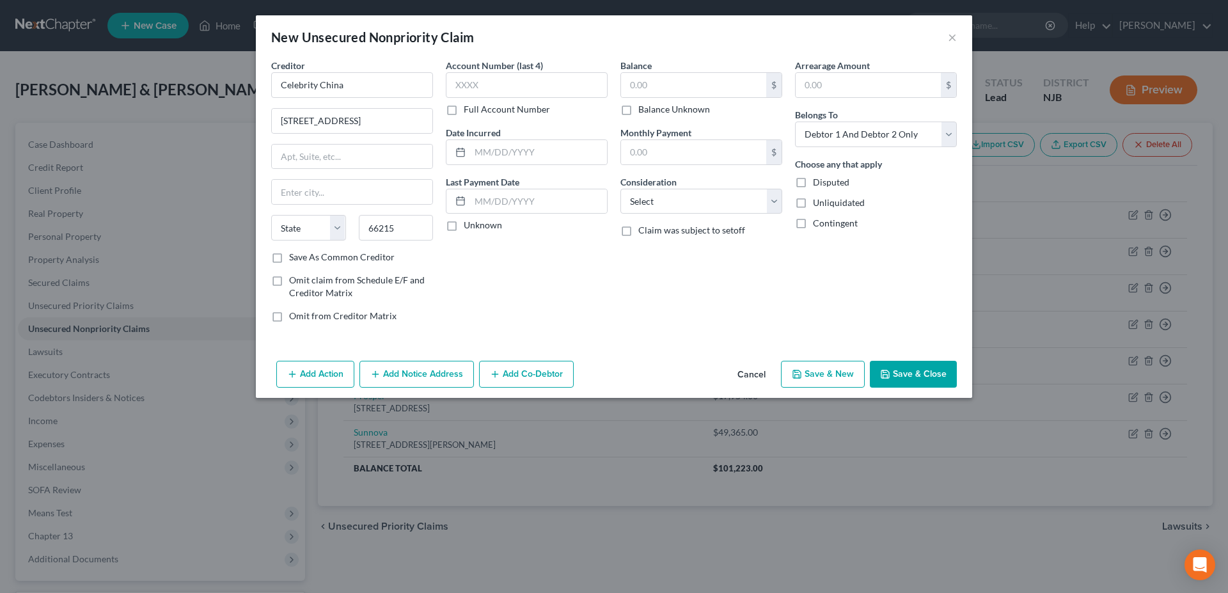
type input "Shawnee Mission"
select select "17"
click at [642, 91] on input "text" at bounding box center [693, 85] width 145 height 24
type input "0"
type input "935.00"
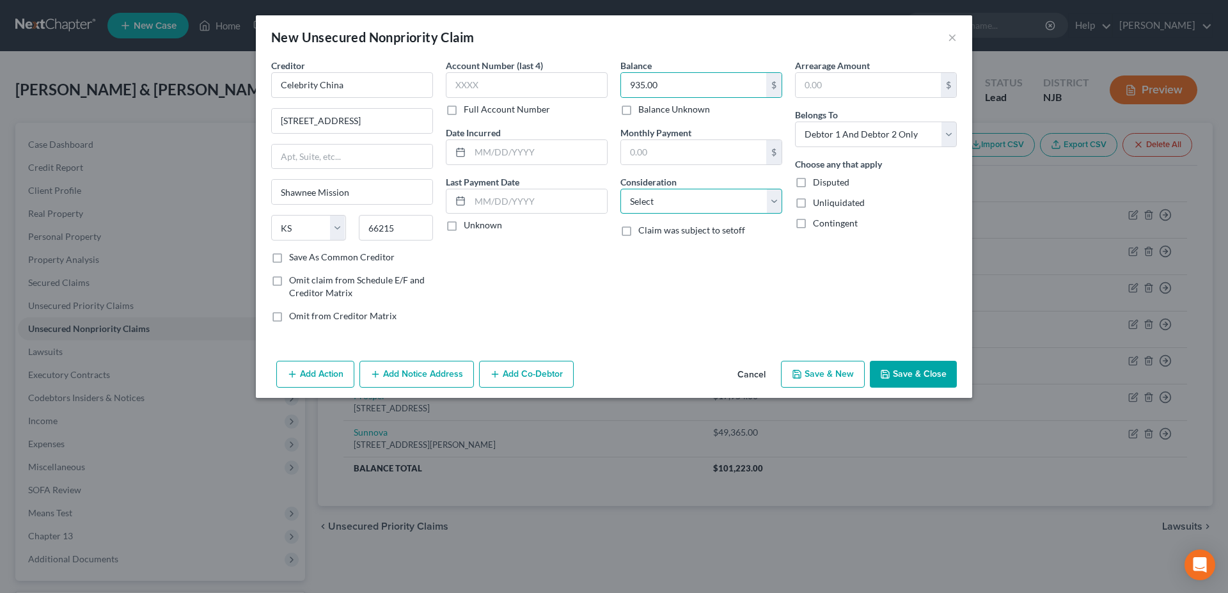
click at [620, 189] on select "Select Cable / Satellite Services Collection Agency Credit Card Debt Debt Couns…" at bounding box center [701, 202] width 162 height 26
select select "14"
click option "Other" at bounding box center [0, 0] width 0 height 0
drag, startPoint x: 769, startPoint y: 200, endPoint x: 634, endPoint y: 478, distance: 309.2
click at [634, 478] on div "New Unsecured Nonpriority Claim × Creditor * Celebrity China [STREET_ADDRESS] […" at bounding box center [614, 296] width 1228 height 593
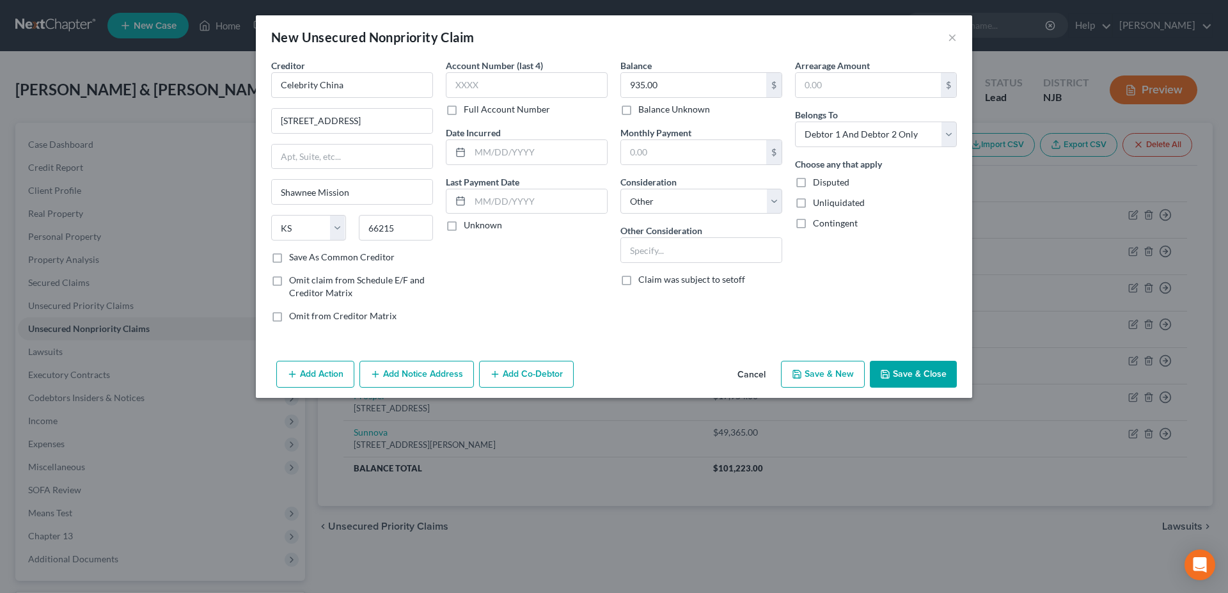
click at [805, 372] on button "Save & New" at bounding box center [823, 374] width 84 height 27
select select "2"
click at [322, 88] on input "text" at bounding box center [352, 85] width 162 height 26
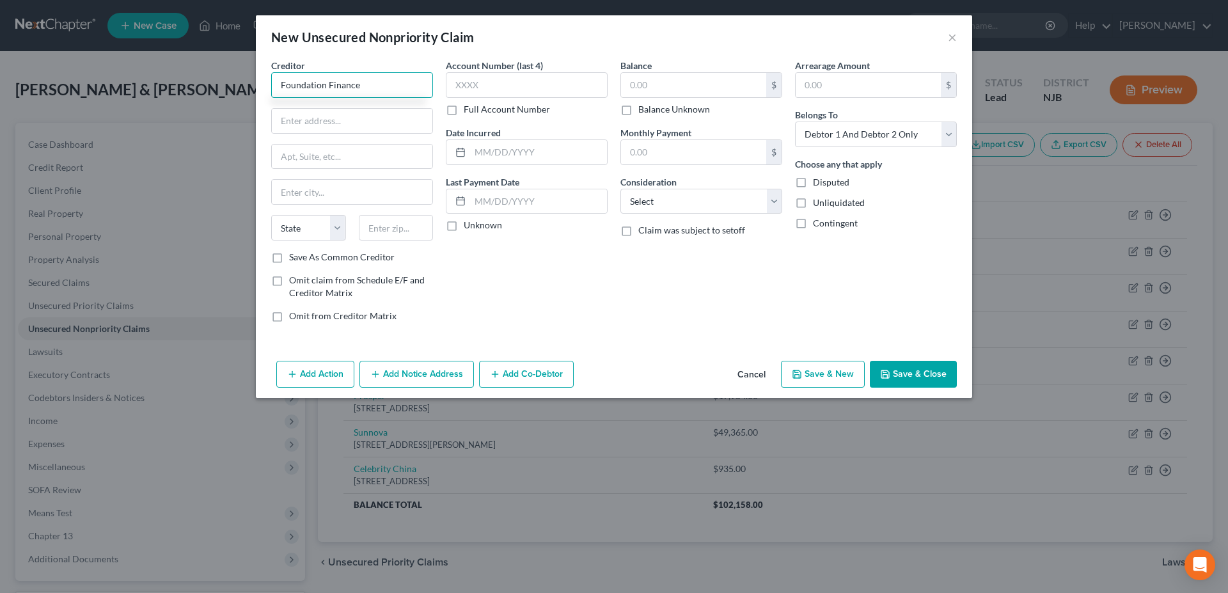
type input "Foundation Finance"
type input "[STREET_ADDRESS]"
type input "Suite B100"
type input "54474"
type input "Rothschild"
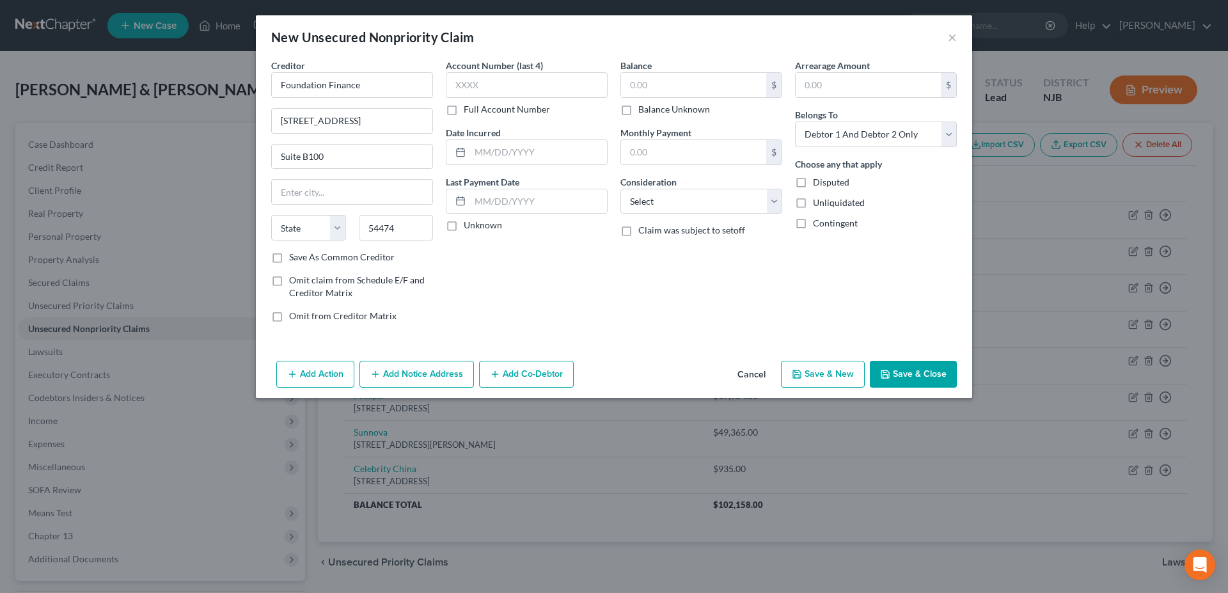
select select "52"
click at [551, 290] on div "Account Number (last 4) Full Account Number Date Incurred Last Payment Date Unk…" at bounding box center [526, 196] width 175 height 274
click at [660, 88] on input "text" at bounding box center [693, 85] width 145 height 24
type input "13,153.00"
click at [620, 189] on select "Select Cable / Satellite Services Collection Agency Credit Card Debt Debt Couns…" at bounding box center [701, 202] width 162 height 26
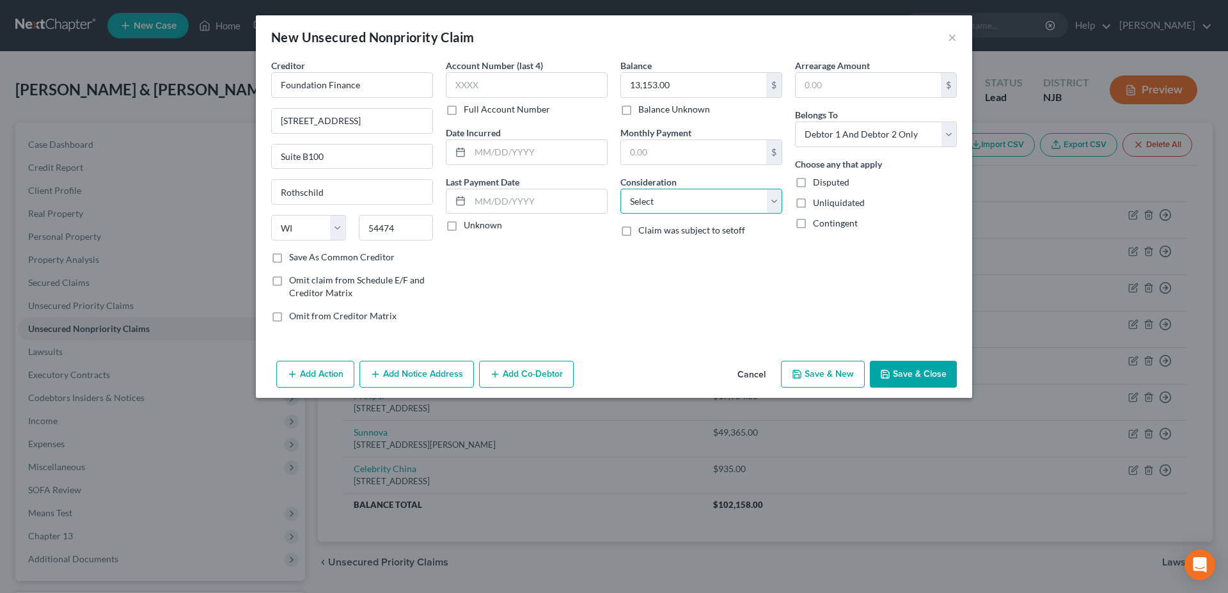
select select "14"
click option "Other" at bounding box center [0, 0] width 0 height 0
click at [837, 379] on button "Save & New" at bounding box center [823, 374] width 84 height 27
select select "2"
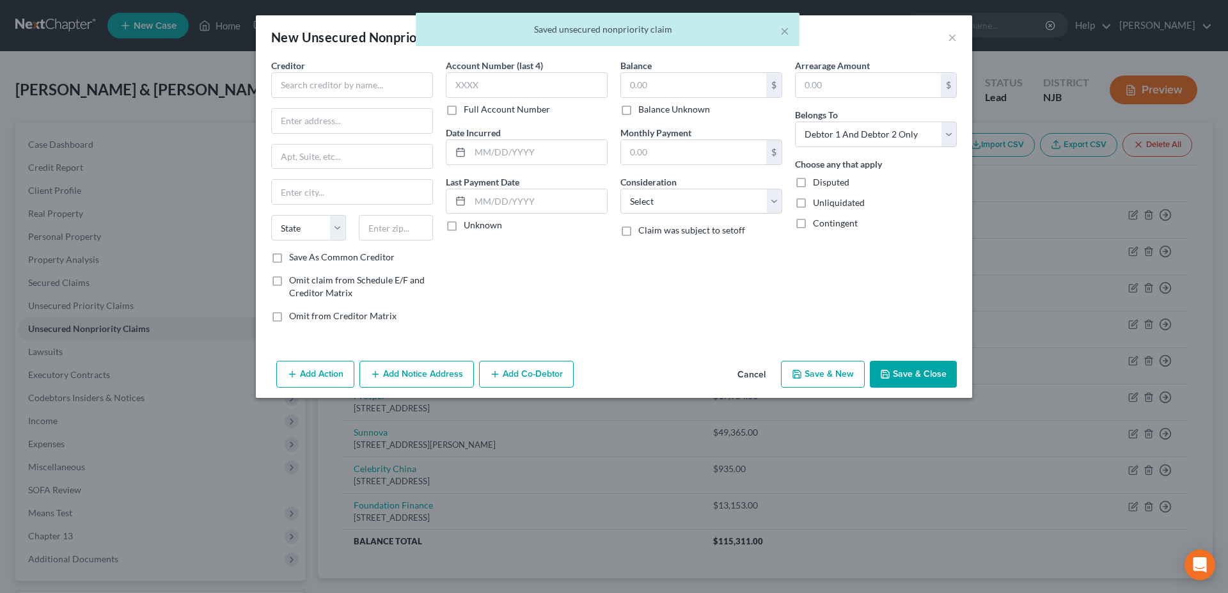
click at [507, 272] on div "Account Number (last 4) Full Account Number Date Incurred Last Payment Date Unk…" at bounding box center [526, 196] width 175 height 274
click at [303, 88] on input "text" at bounding box center [352, 85] width 162 height 26
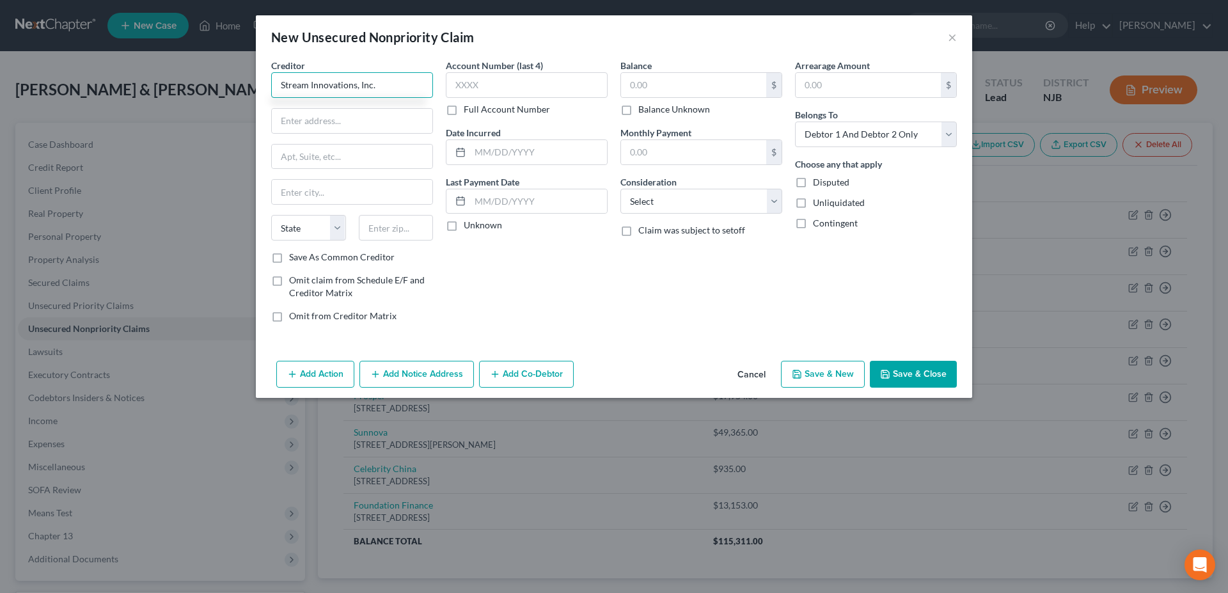
type input "Stream Innovations, Inc."
type input "[STREET_ADDRESS]"
type input "19426"
type input "[GEOGRAPHIC_DATA]"
select select "39"
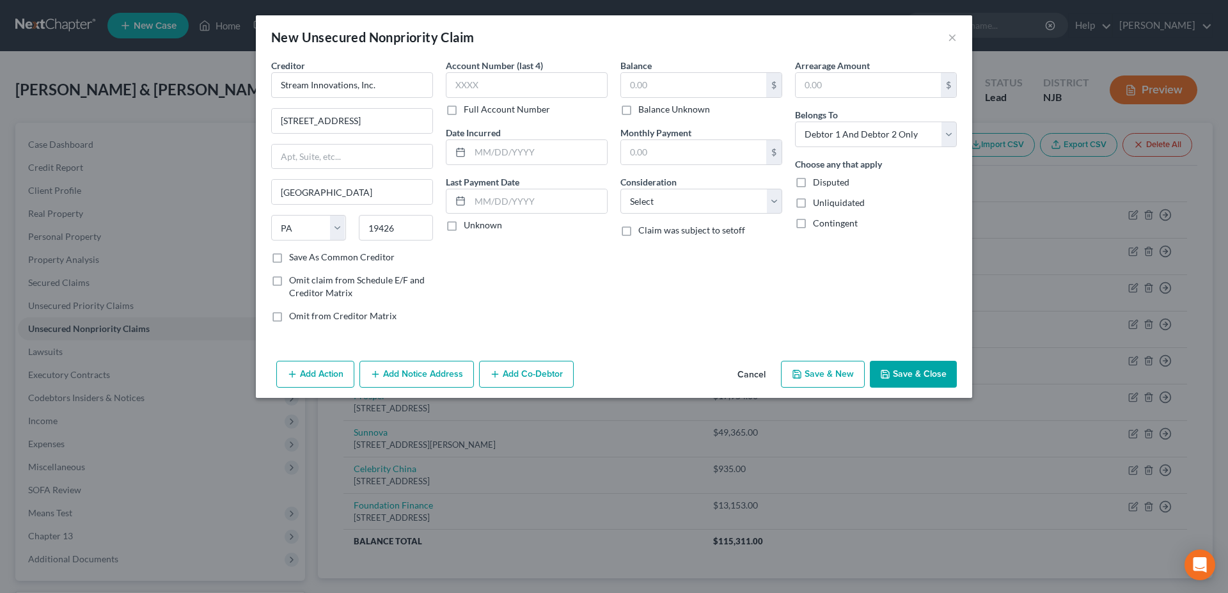
click at [529, 253] on div "Account Number (last 4) Full Account Number Date Incurred Last Payment Date Unk…" at bounding box center [526, 196] width 175 height 274
click at [664, 90] on input "text" at bounding box center [693, 85] width 145 height 24
type input "8,764.00"
click at [620, 189] on select "Select Cable / Satellite Services Collection Agency Credit Card Debt Debt Couns…" at bounding box center [701, 202] width 162 height 26
select select "14"
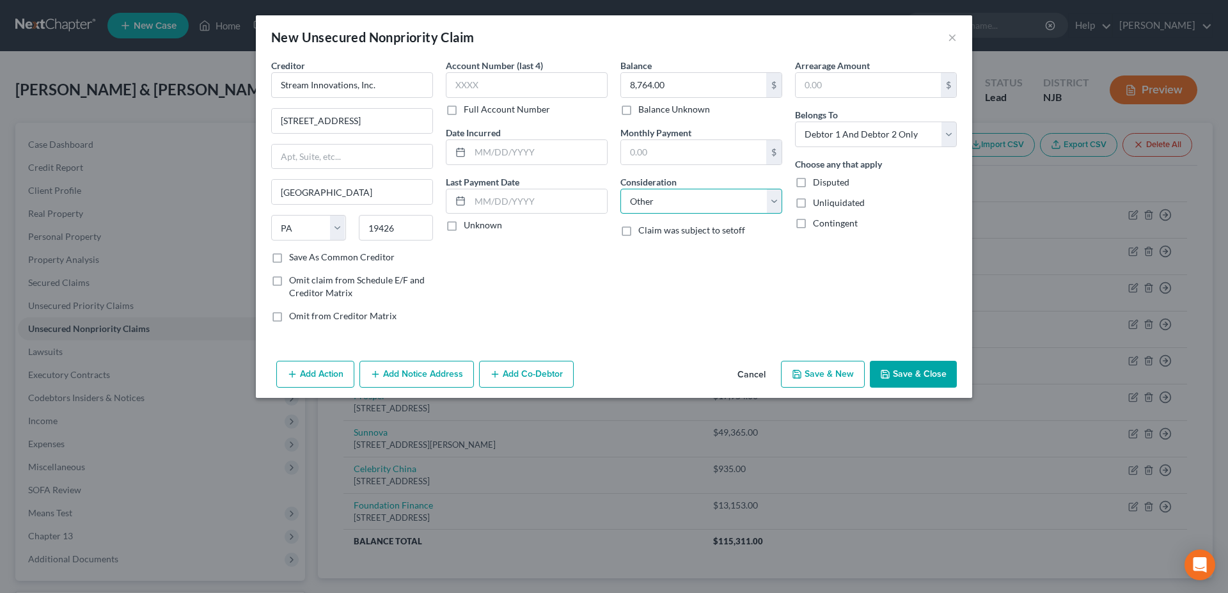
click option "Other" at bounding box center [0, 0] width 0 height 0
click at [802, 375] on icon "button" at bounding box center [797, 374] width 10 height 10
type input "0.00"
select select "2"
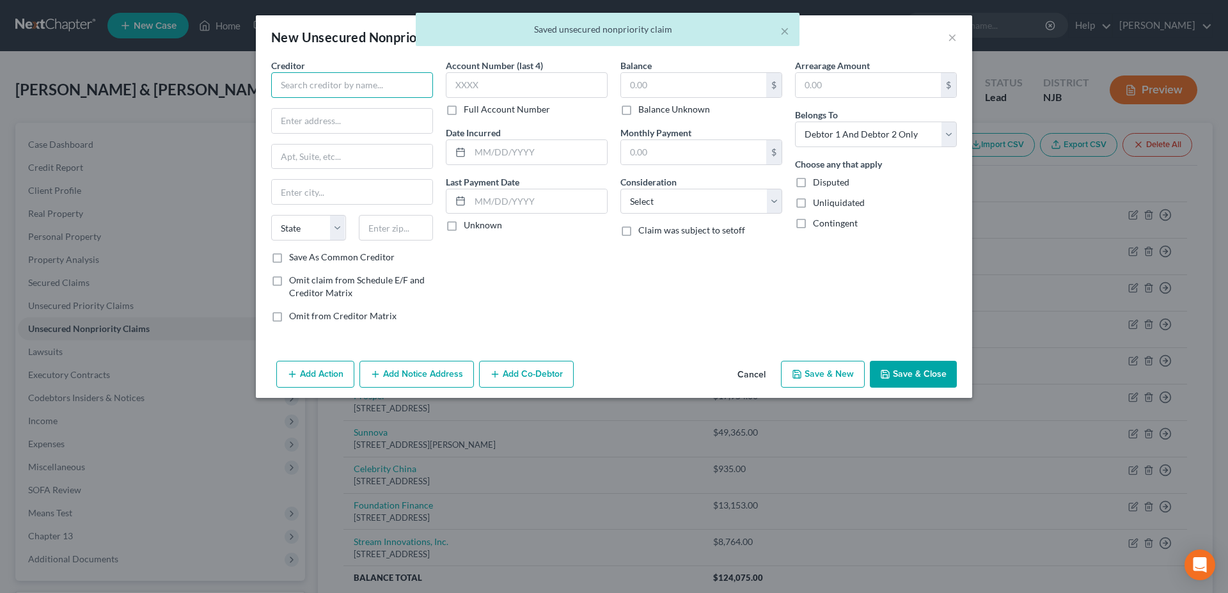
click at [304, 84] on input "text" at bounding box center [352, 85] width 162 height 26
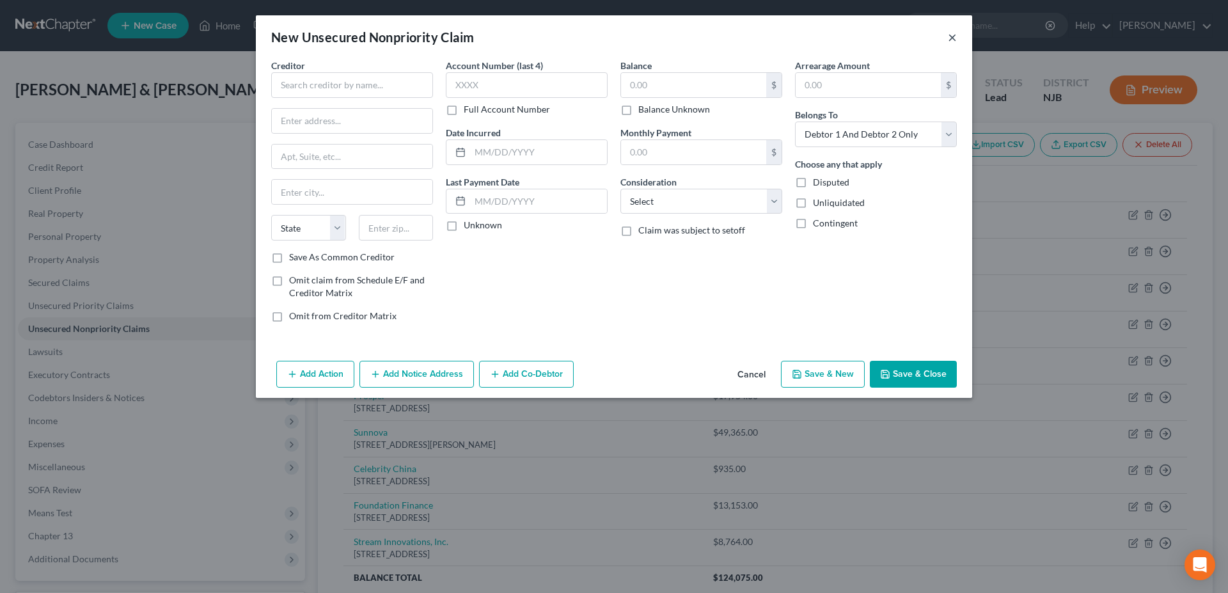
click at [951, 35] on button "×" at bounding box center [952, 36] width 9 height 15
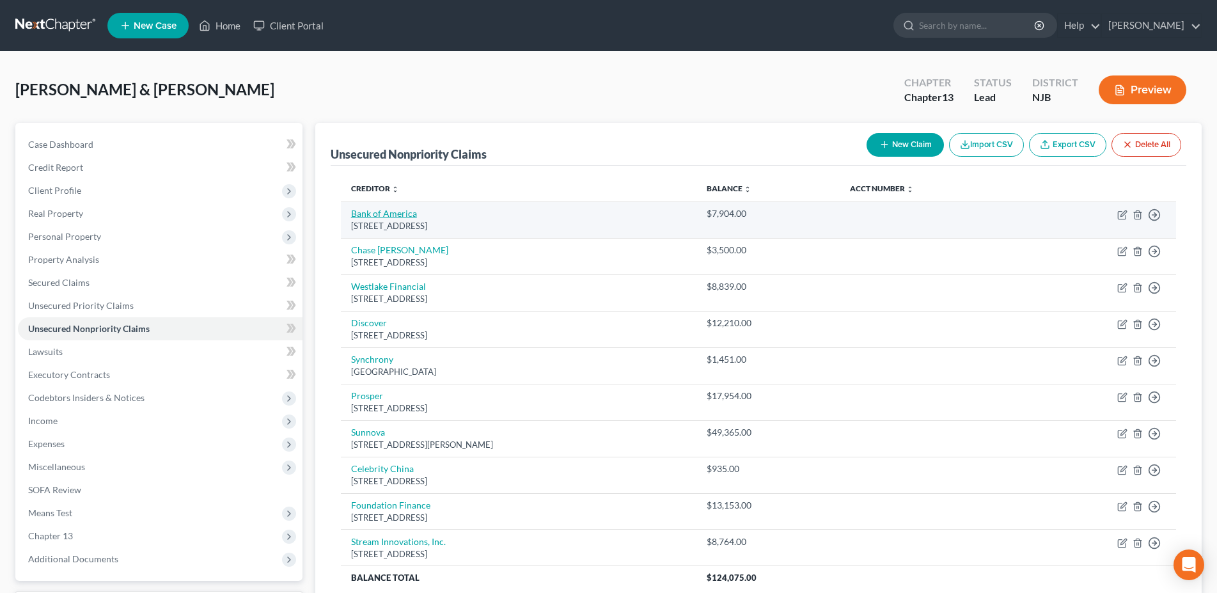
click at [413, 216] on link "Bank of America" at bounding box center [384, 213] width 66 height 11
select select "45"
select select "14"
select select "2"
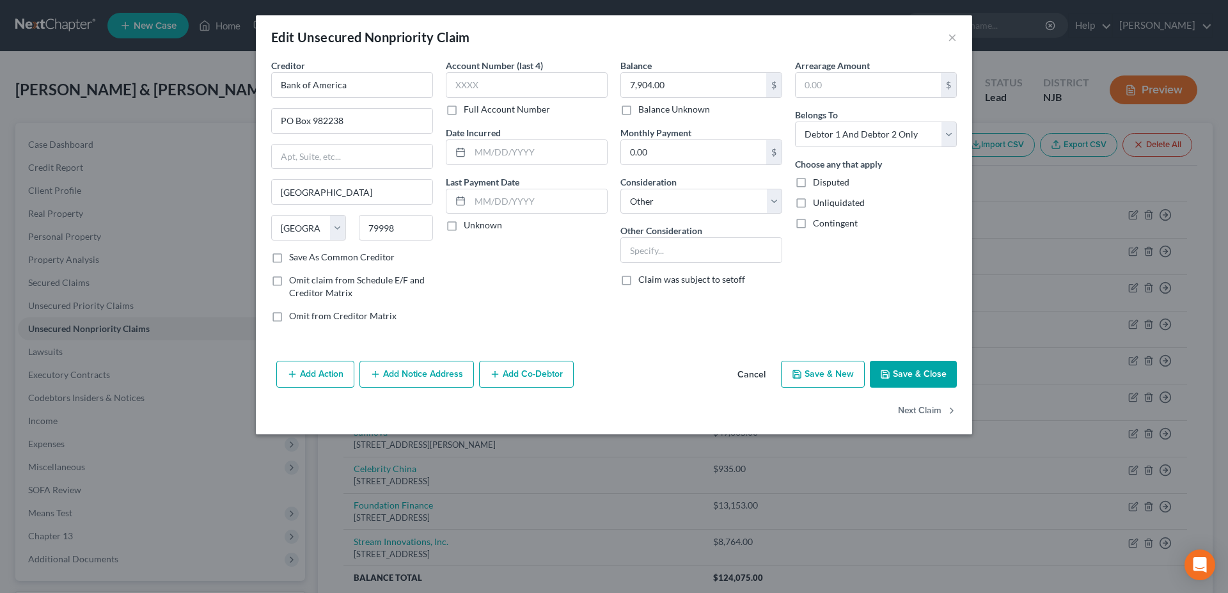
click at [517, 307] on div "Account Number (last 4) Full Account Number Date Incurred Last Payment Date Unk…" at bounding box center [526, 196] width 175 height 274
click at [950, 39] on button "×" at bounding box center [952, 36] width 9 height 15
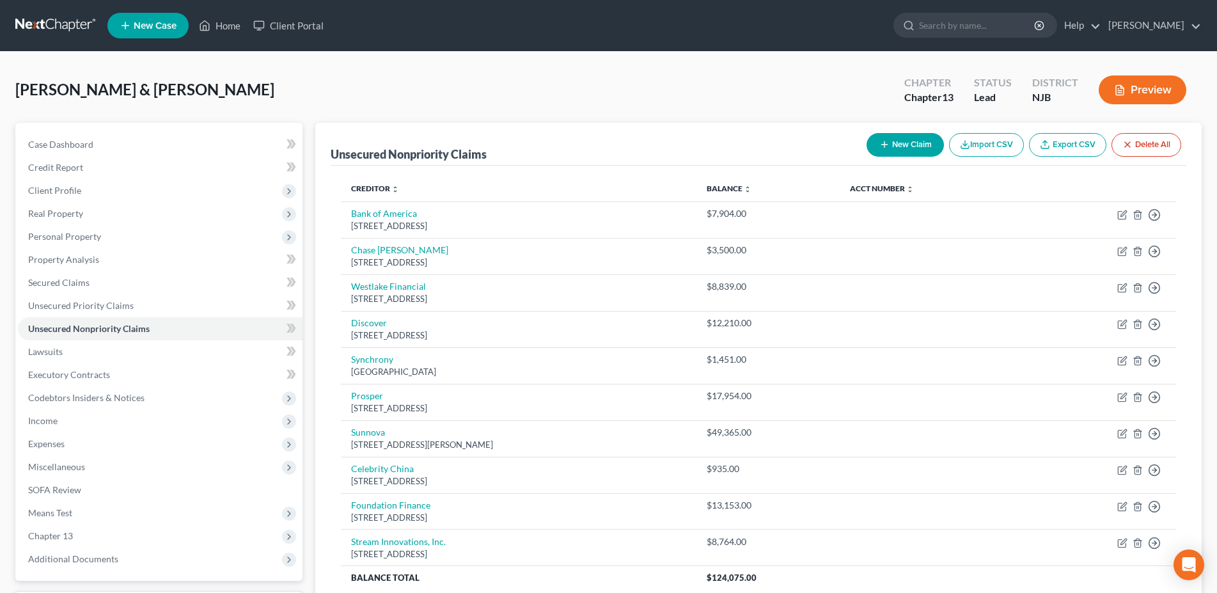
click at [893, 145] on button "New Claim" at bounding box center [905, 145] width 77 height 24
select select "2"
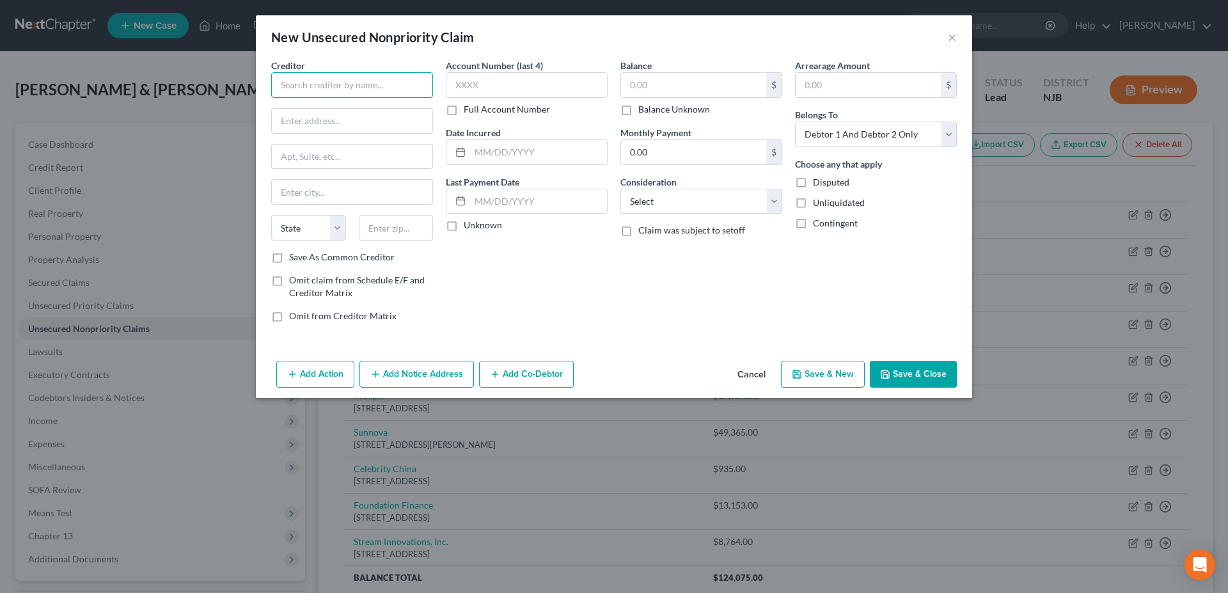
click at [329, 88] on input "text" at bounding box center [352, 85] width 162 height 26
type input "Bank of America"
type input "[STREET_ADDRESS][PERSON_NAME]"
type input "28255"
click at [569, 323] on div "Account Number (last 4) Full Account Number Date Incurred Last Payment Date Unk…" at bounding box center [526, 196] width 175 height 274
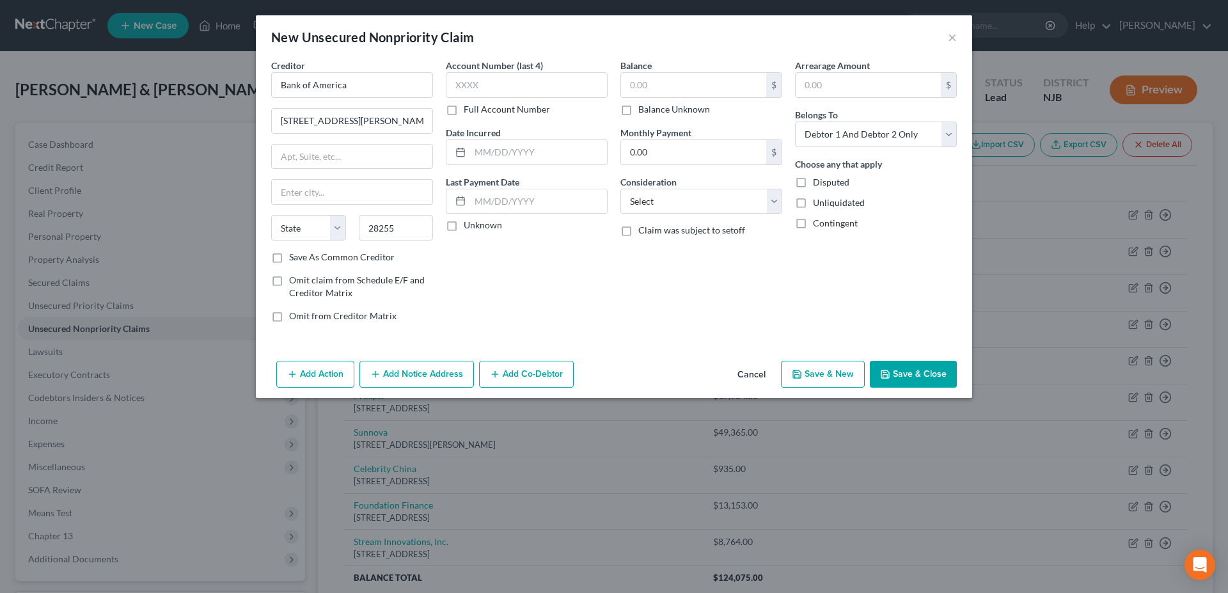
type input "Charlotte"
select select "28"
click at [670, 91] on input "text" at bounding box center [693, 85] width 145 height 24
type input "3,748.00"
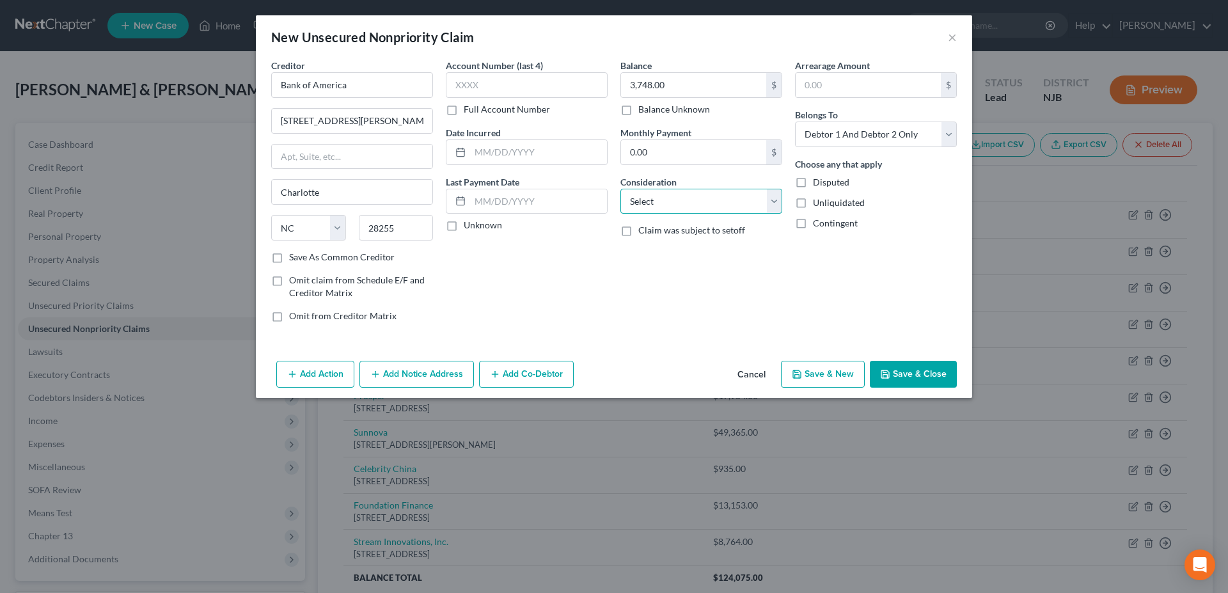
click at [620, 189] on select "Select Cable / Satellite Services Collection Agency Credit Card Debt Debt Couns…" at bounding box center [701, 202] width 162 height 26
select select "2"
click option "Credit Card Debt" at bounding box center [0, 0] width 0 height 0
click at [817, 375] on button "Save & New" at bounding box center [823, 374] width 84 height 27
select select "2"
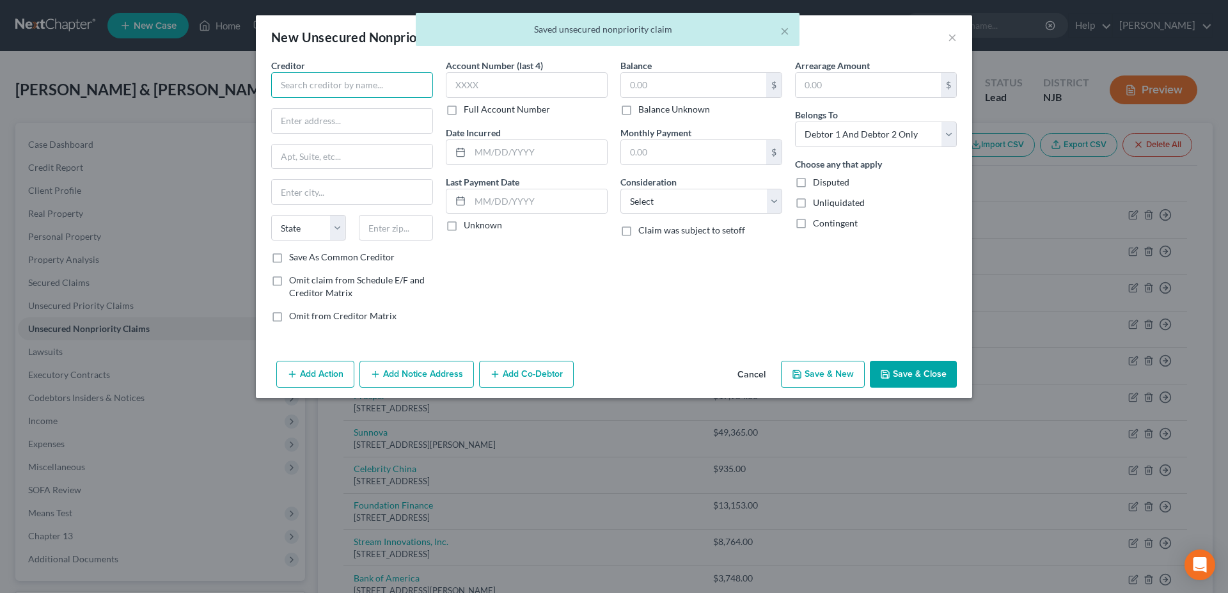
click at [321, 87] on input "text" at bounding box center [352, 85] width 162 height 26
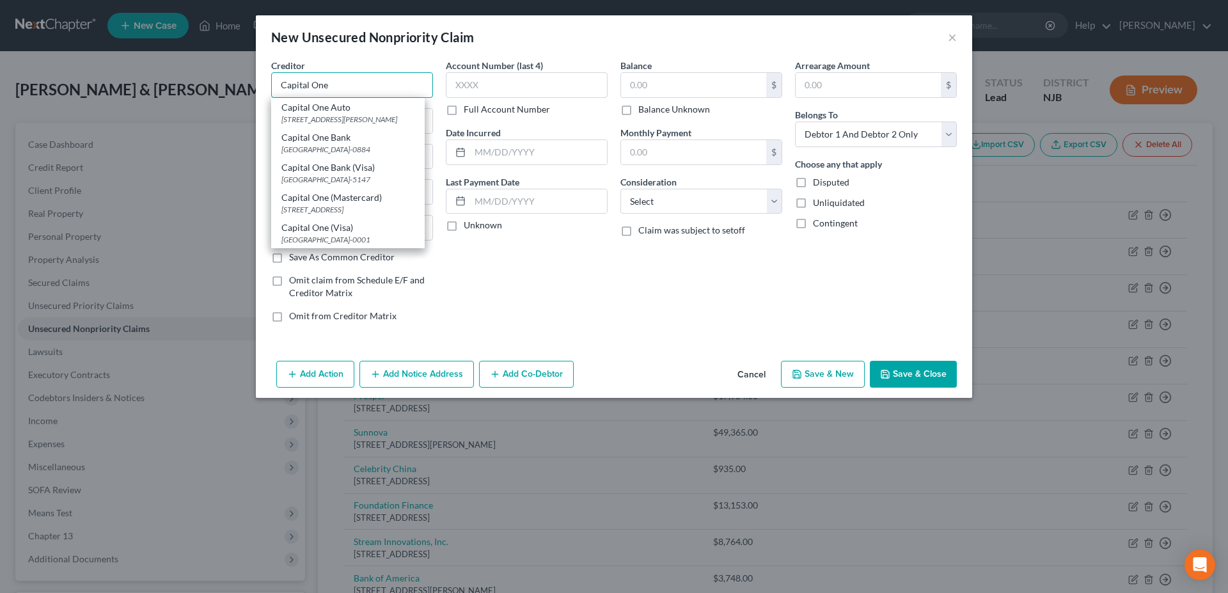
type input "Capital One"
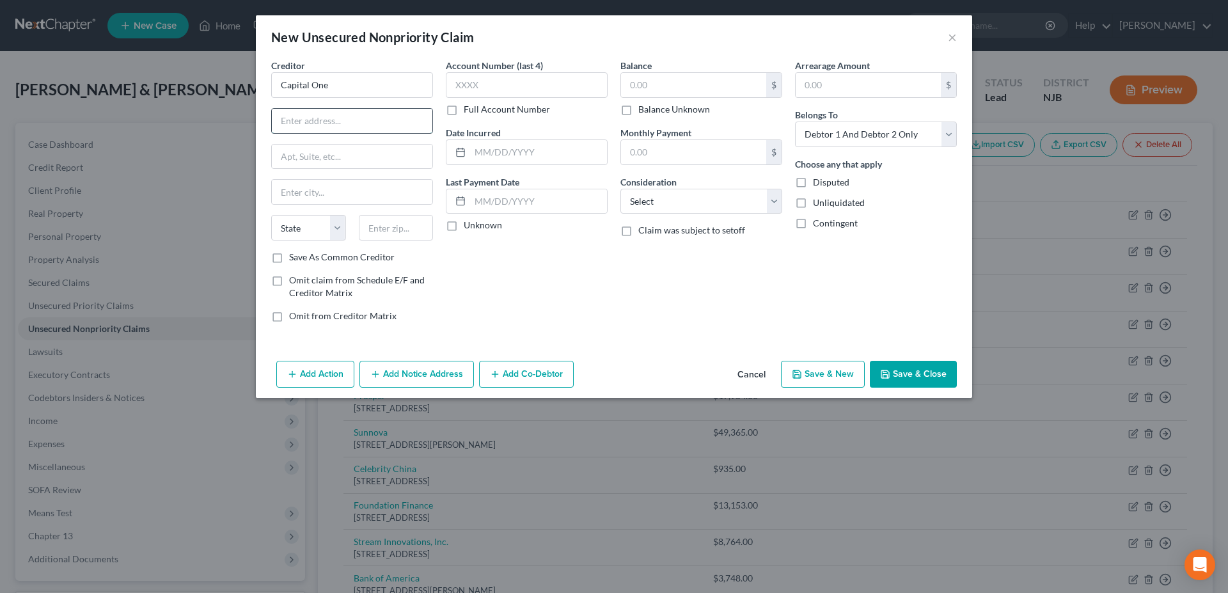
click at [311, 122] on input "text" at bounding box center [352, 121] width 161 height 24
type input "PO Box 31293"
type input "84131"
type input "[GEOGRAPHIC_DATA]"
select select "46"
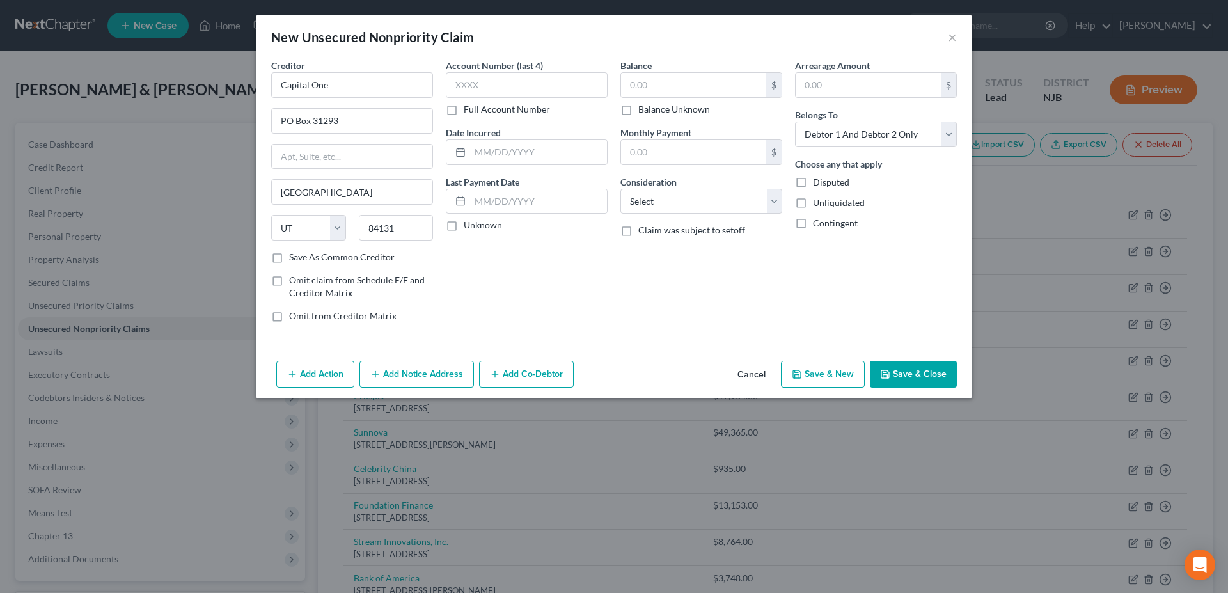
click at [569, 267] on div "Account Number (last 4) Full Account Number Date Incurred Last Payment Date Unk…" at bounding box center [526, 196] width 175 height 274
click at [668, 83] on input "text" at bounding box center [693, 85] width 145 height 24
type input "14,000.00"
click at [620, 189] on select "Select Cable / Satellite Services Collection Agency Credit Card Debt Debt Couns…" at bounding box center [701, 202] width 162 height 26
select select "14"
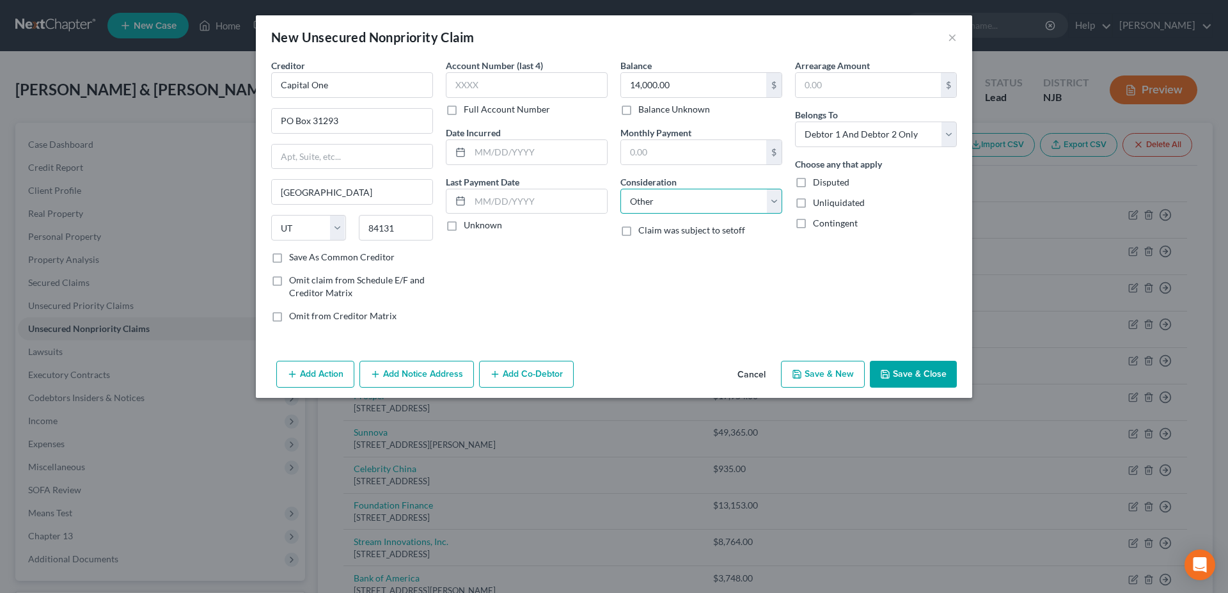
click option "Other" at bounding box center [0, 0] width 0 height 0
click at [795, 371] on icon "button" at bounding box center [797, 374] width 10 height 10
type input "0.00"
select select "2"
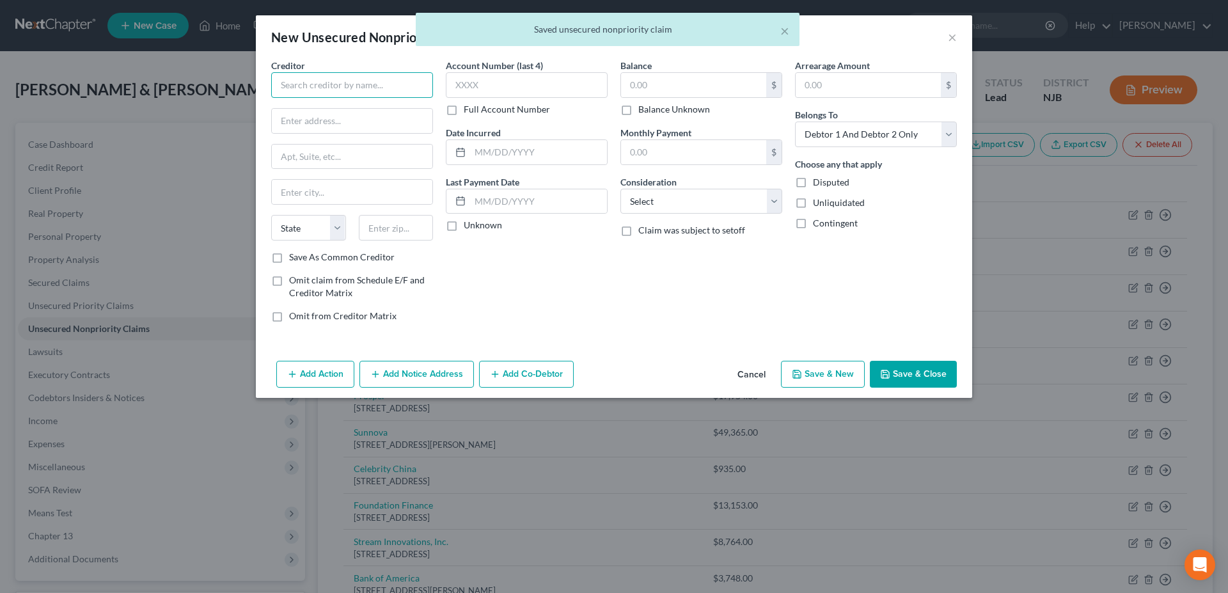
drag, startPoint x: 292, startPoint y: 88, endPoint x: 294, endPoint y: 81, distance: 7.3
click at [292, 86] on input "text" at bounding box center [352, 85] width 162 height 26
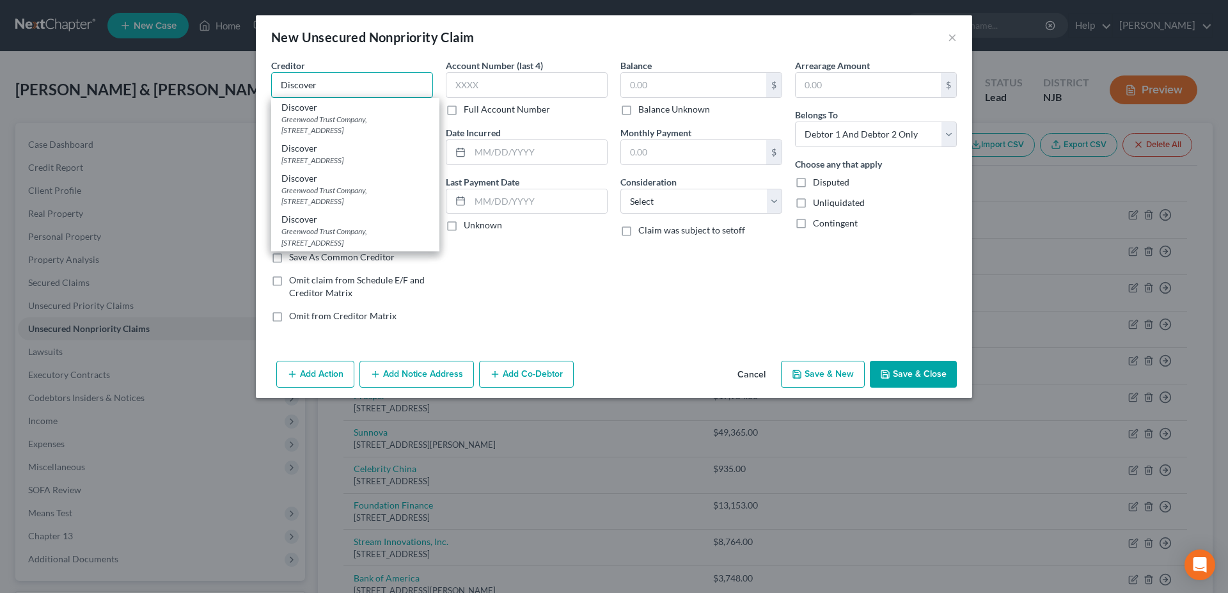
type input "Discover"
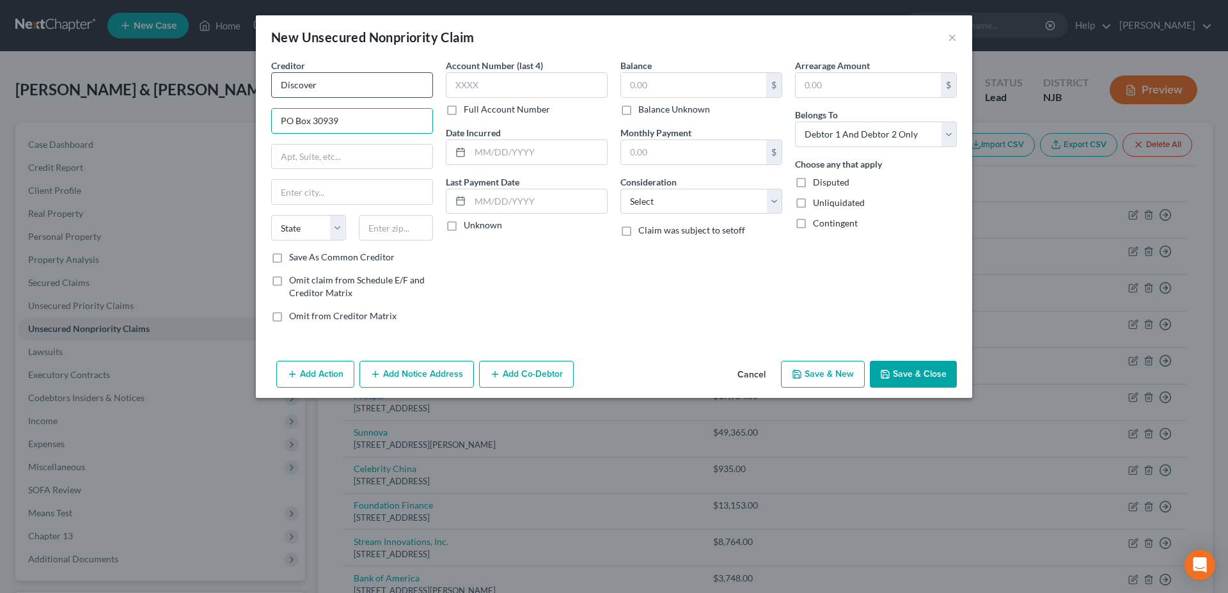
type input "PO Box 30939"
type input "84130"
click at [548, 296] on div "Account Number (last 4) Full Account Number Date Incurred Last Payment Date Unk…" at bounding box center [526, 196] width 175 height 274
type input "[GEOGRAPHIC_DATA]"
select select "46"
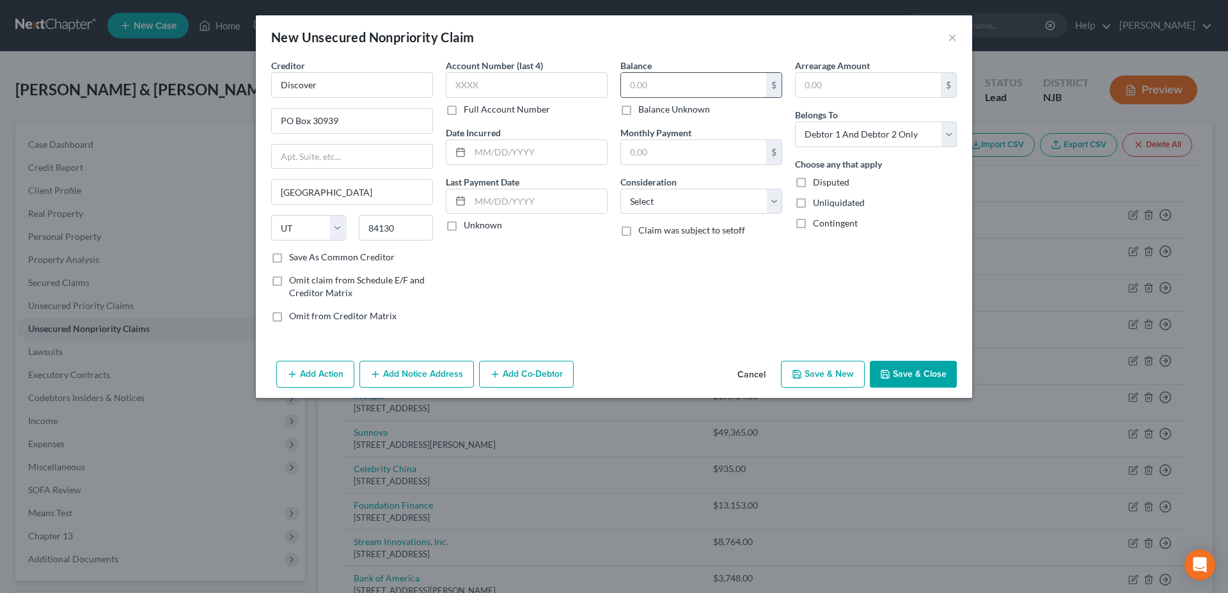
click at [647, 86] on input "text" at bounding box center [693, 85] width 145 height 24
type input "6,331.00"
click at [620, 189] on select "Select Cable / Satellite Services Collection Agency Credit Card Debt Debt Couns…" at bounding box center [701, 202] width 162 height 26
select select "2"
click option "Credit Card Debt" at bounding box center [0, 0] width 0 height 0
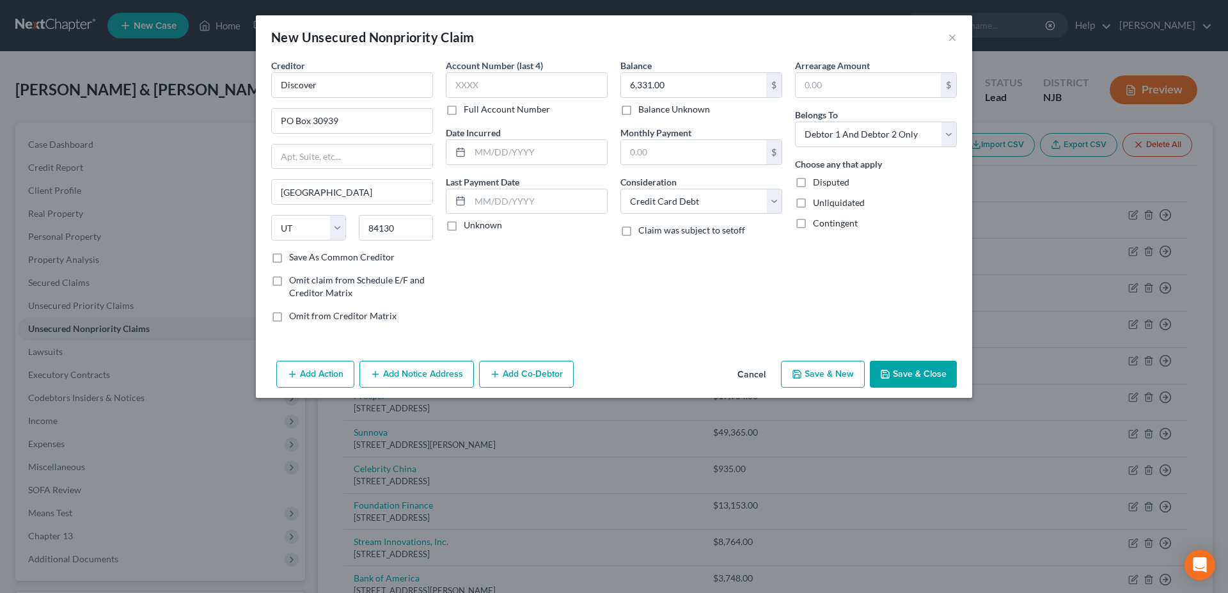
click at [816, 371] on button "Save & New" at bounding box center [823, 374] width 84 height 27
select select "2"
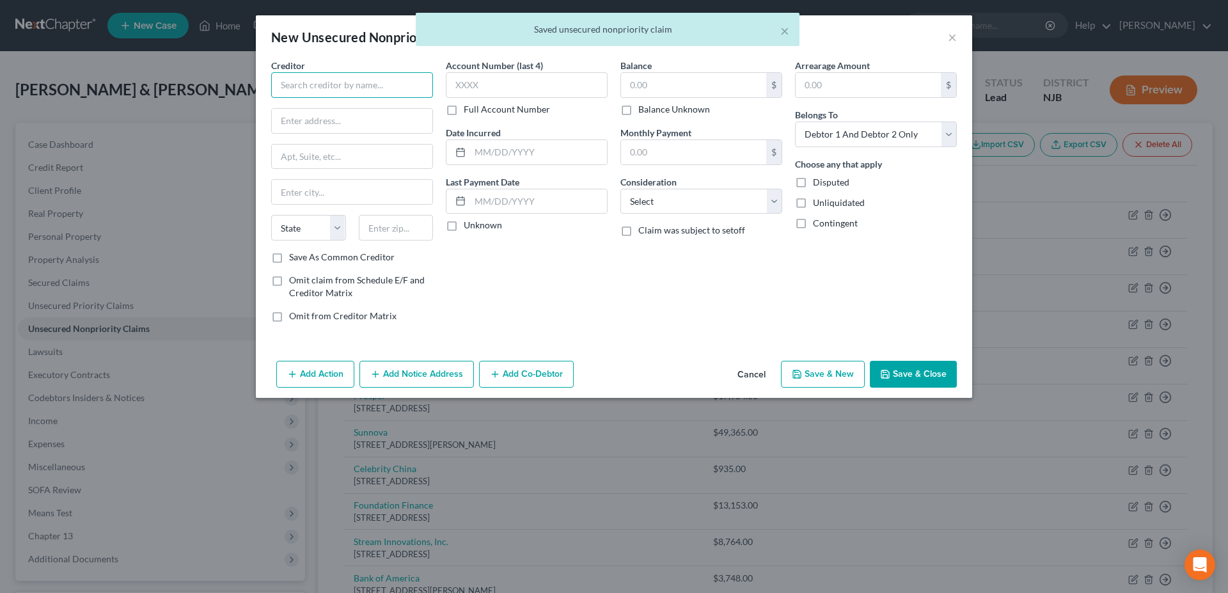
click at [326, 91] on input "text" at bounding box center [352, 85] width 162 height 26
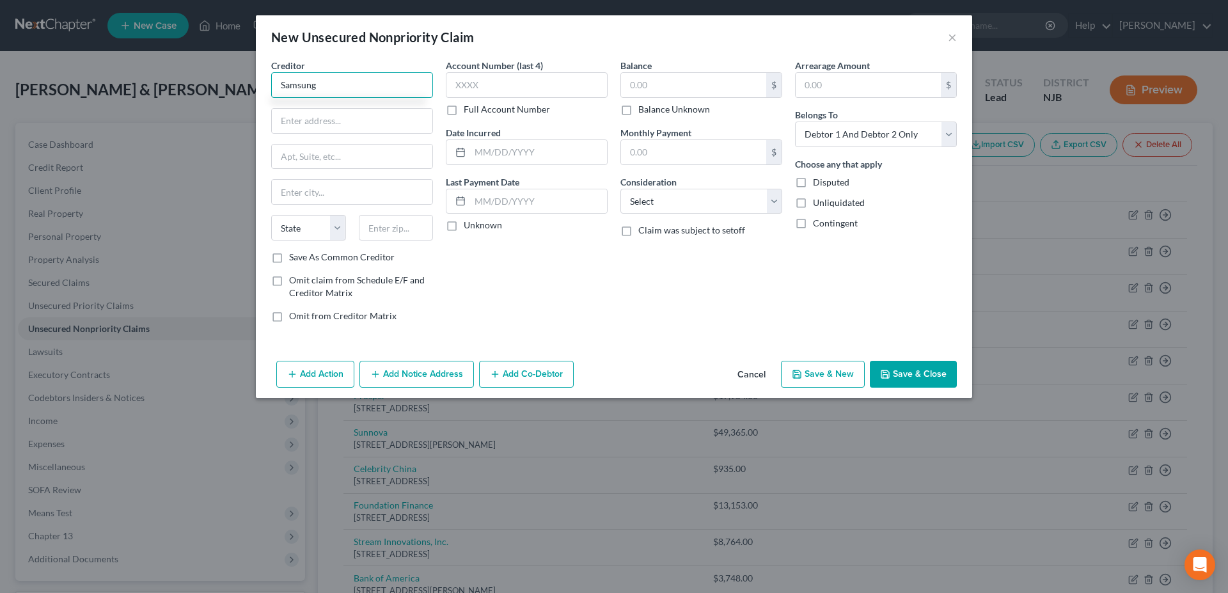
type input "Samsung"
type input "[STREET_ADDRESS]"
type input "1"
type input "07430"
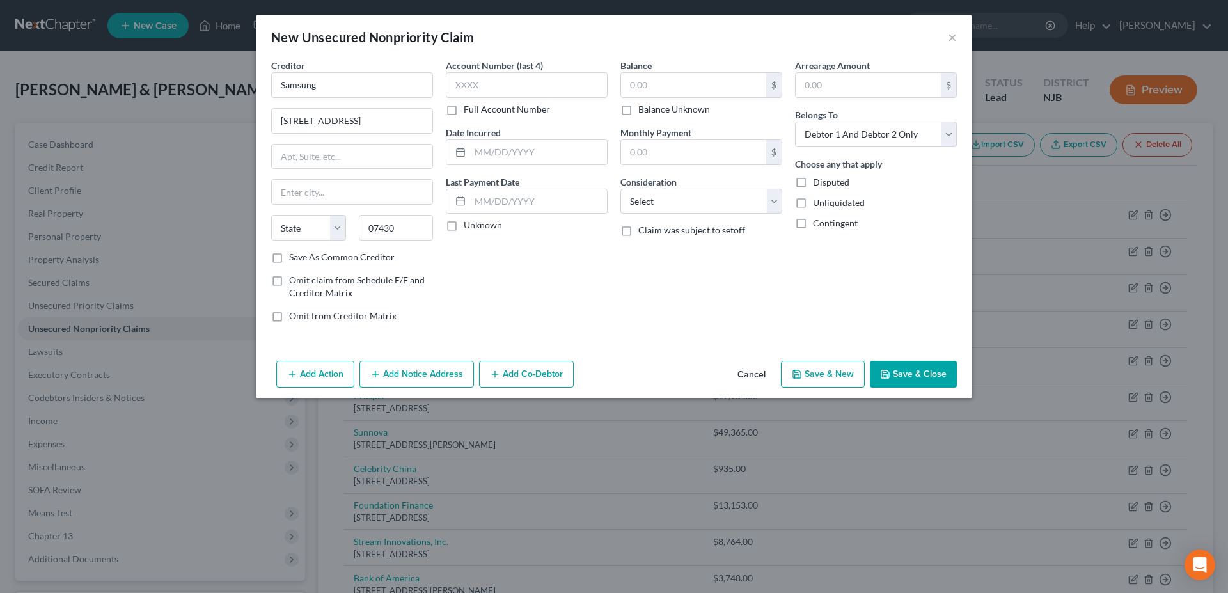
click at [500, 288] on div "Account Number (last 4) Full Account Number Date Incurred Last Payment Date Unk…" at bounding box center [526, 196] width 175 height 274
type input "Mahwah"
select select "33"
click at [650, 83] on input "text" at bounding box center [693, 85] width 145 height 24
type input "1,283.00"
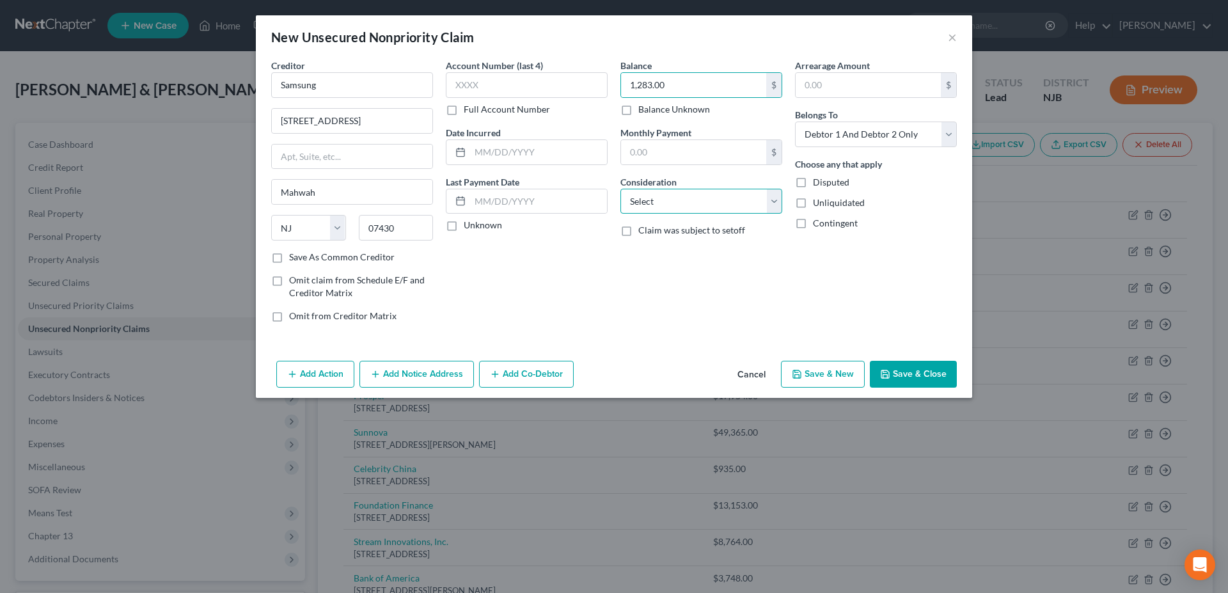
click at [620, 189] on select "Select Cable / Satellite Services Collection Agency Credit Card Debt Debt Couns…" at bounding box center [701, 202] width 162 height 26
select select "14"
click option "Other" at bounding box center [0, 0] width 0 height 0
click at [814, 377] on button "Save & New" at bounding box center [823, 374] width 84 height 27
select select "2"
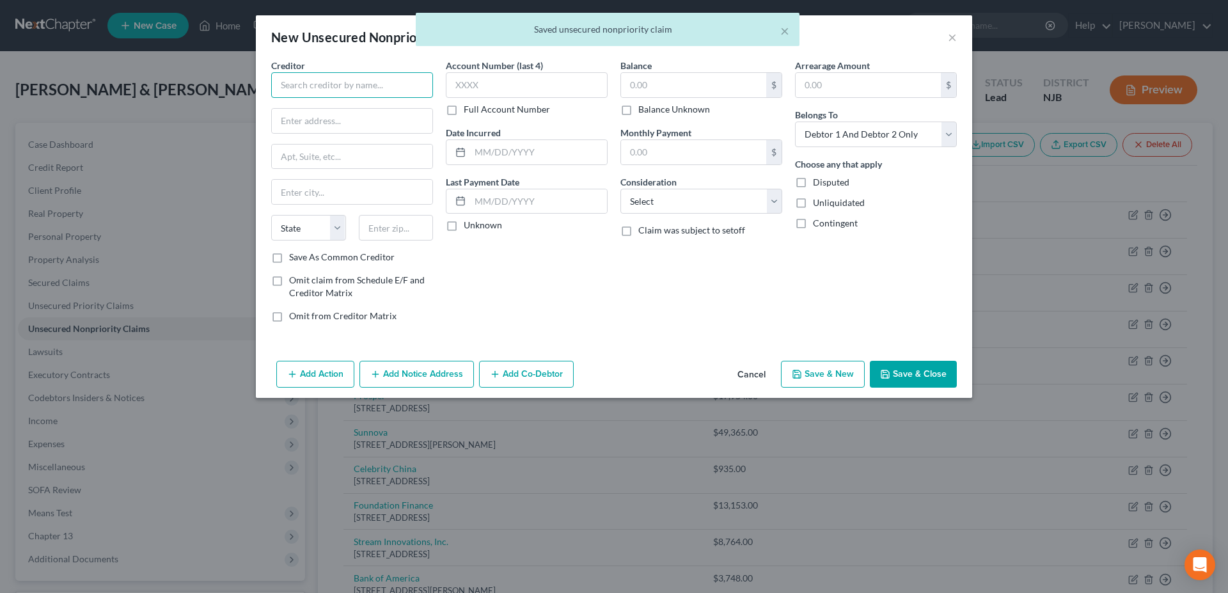
click at [306, 84] on input "text" at bounding box center [352, 85] width 162 height 26
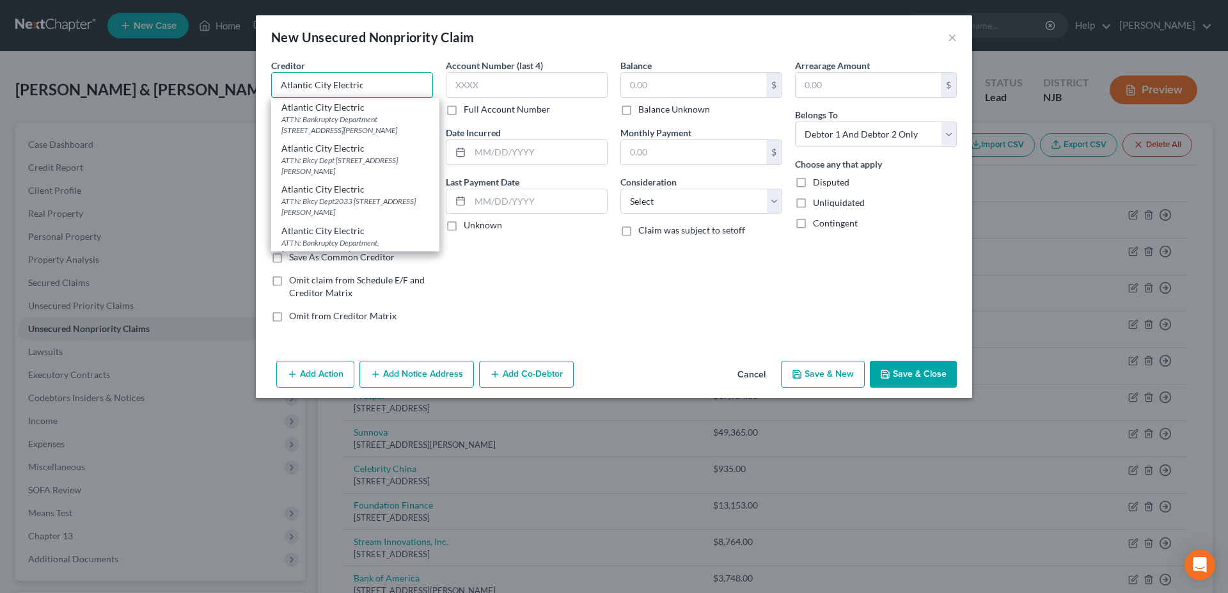
type input "Atlantic City Electric"
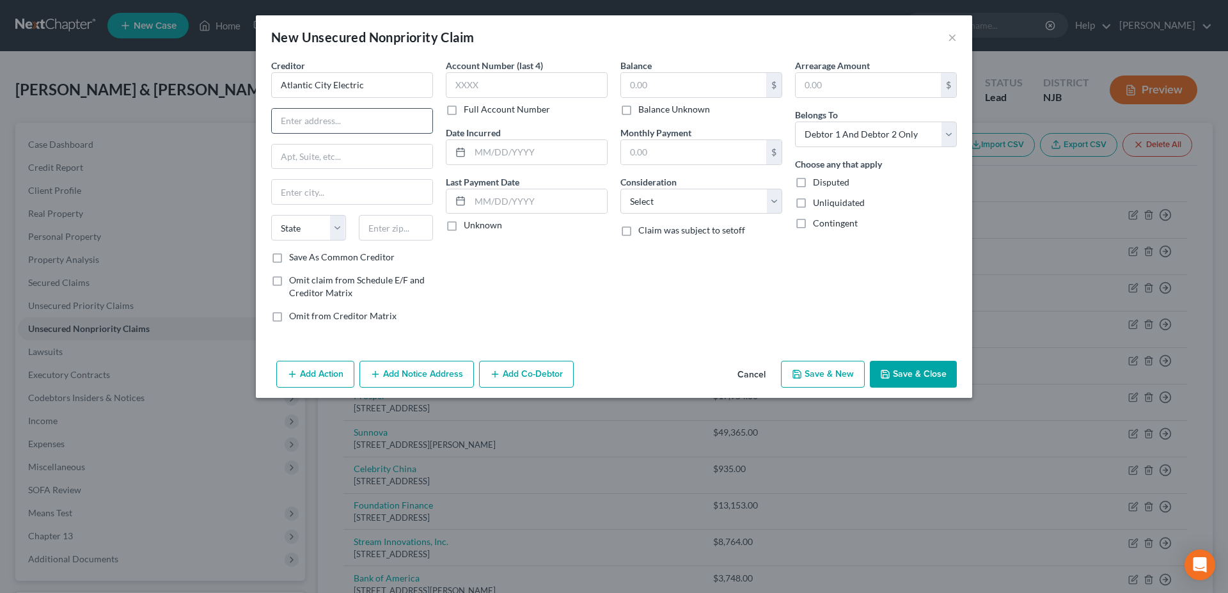
click at [356, 125] on input "text" at bounding box center [352, 121] width 161 height 24
type input "[STREET_ADDRESS]"
type input "08332"
type input "[GEOGRAPHIC_DATA]"
select select "33"
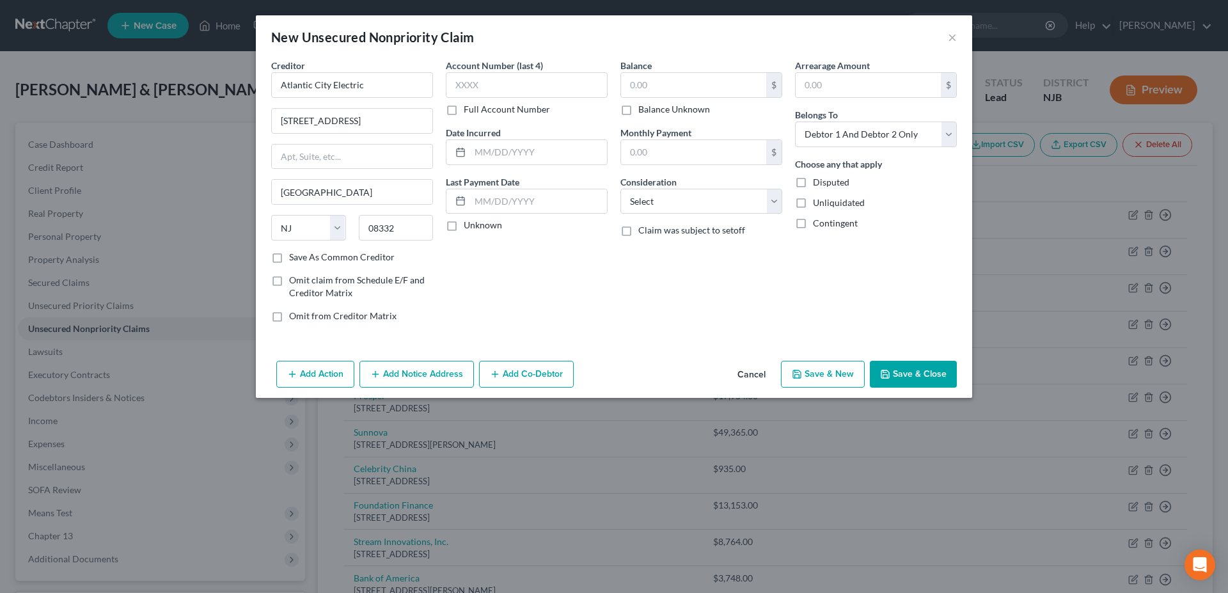
click at [480, 256] on div "Account Number (last 4) Full Account Number Date Incurred Last Payment Date Unk…" at bounding box center [526, 196] width 175 height 274
click at [686, 81] on input "text" at bounding box center [693, 85] width 145 height 24
type input "00.00"
click at [620, 189] on select "Select Cable / Satellite Services Collection Agency Credit Card Debt Debt Couns…" at bounding box center [701, 202] width 162 height 26
select select "14"
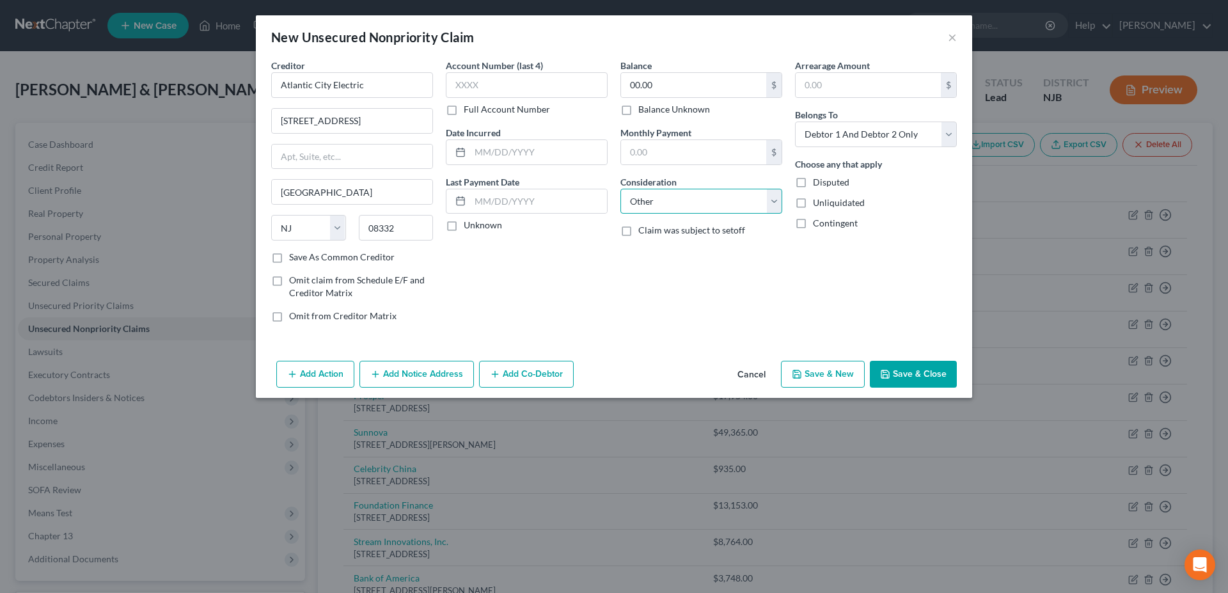
click option "Other" at bounding box center [0, 0] width 0 height 0
click at [838, 377] on button "Save & New" at bounding box center [823, 374] width 84 height 27
select select "2"
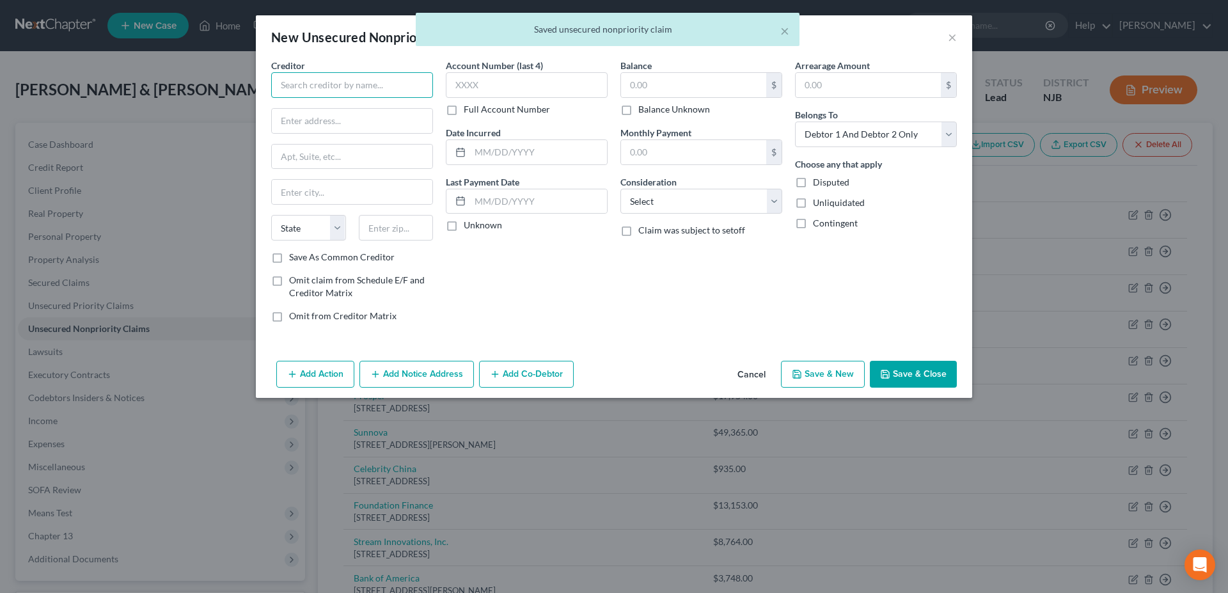
click at [329, 84] on input "text" at bounding box center [352, 85] width 162 height 26
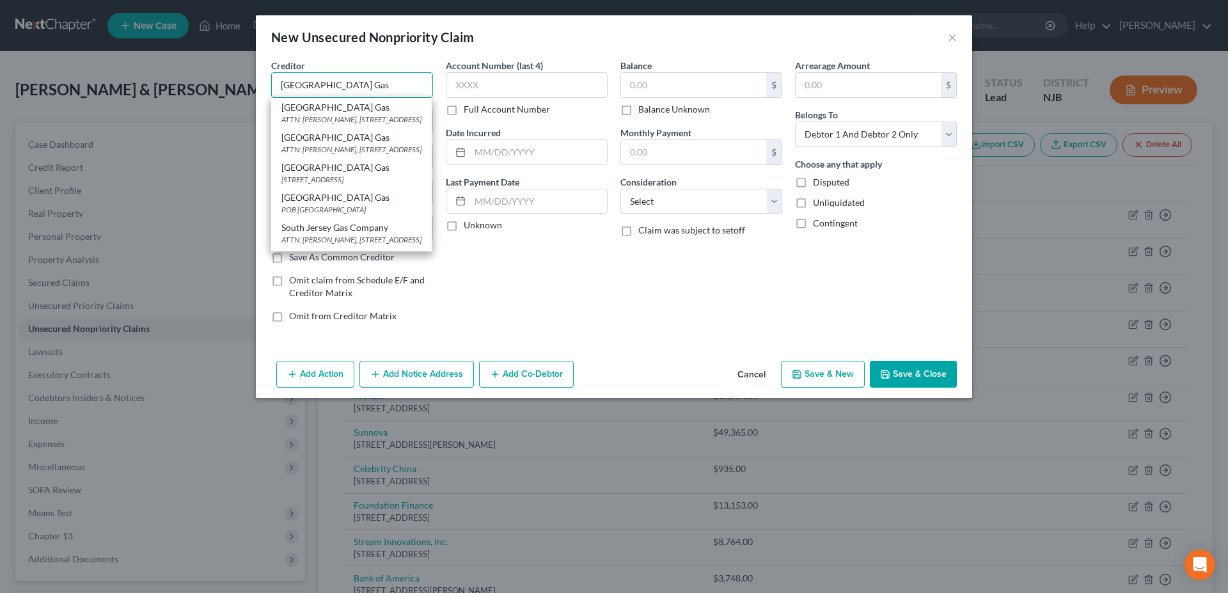
type input "[GEOGRAPHIC_DATA] Gas"
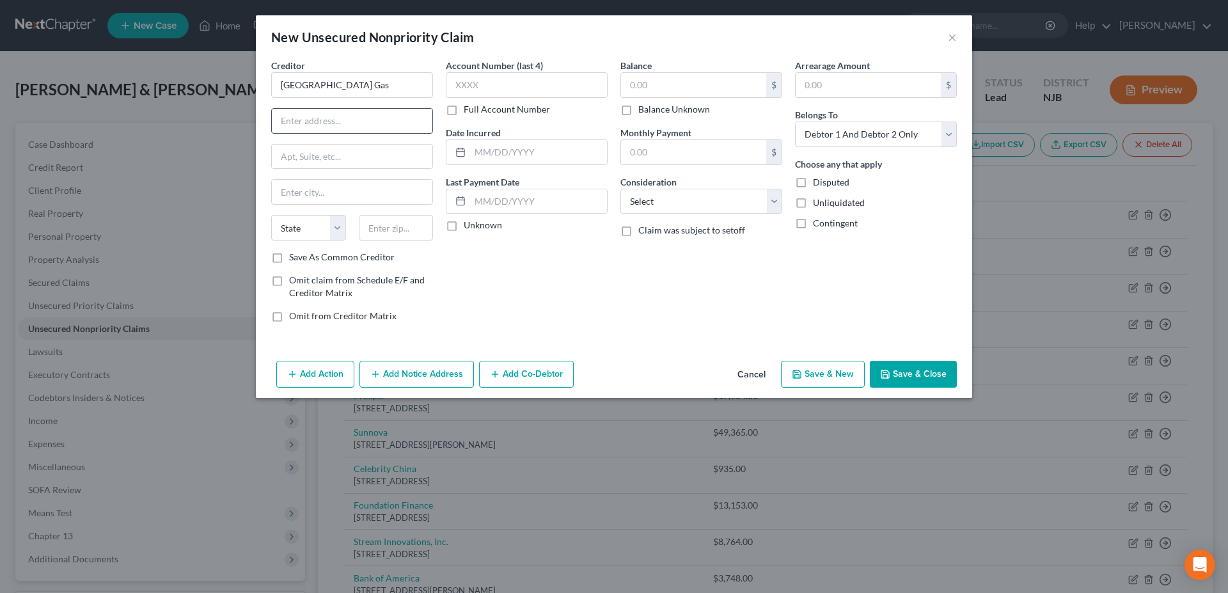
click at [303, 125] on input "text" at bounding box center [352, 121] width 161 height 24
type input "[STREET_ADDRESS]"
type input "08332"
type input "[GEOGRAPHIC_DATA]"
select select "33"
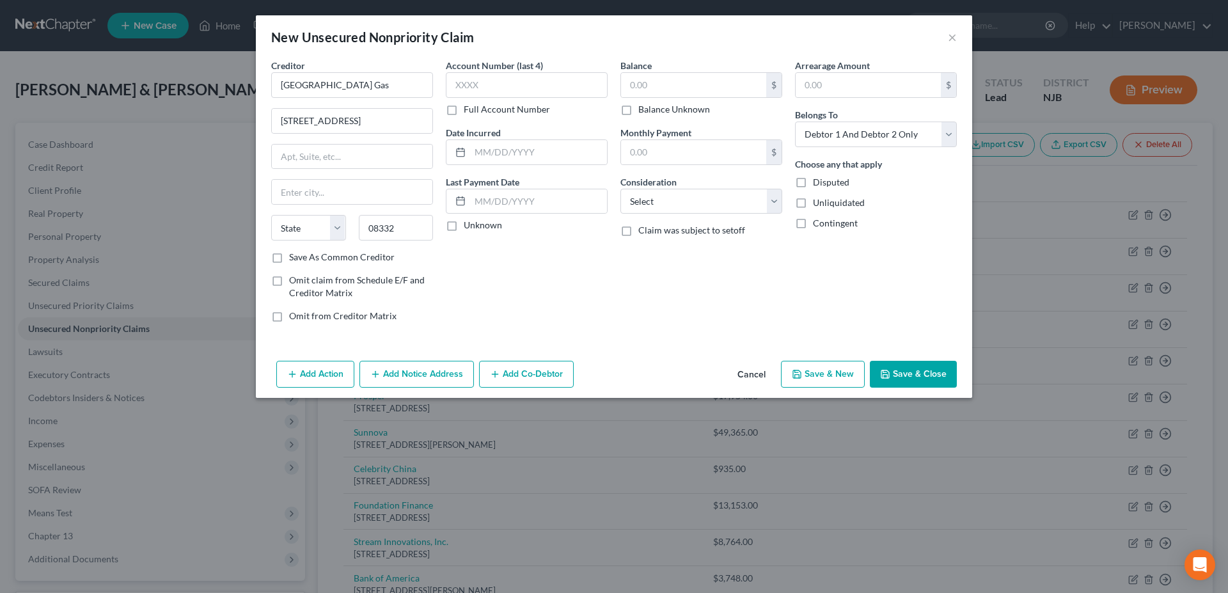
click at [588, 299] on div "Account Number (last 4) Full Account Number Date Incurred Last Payment Date Unk…" at bounding box center [526, 196] width 175 height 274
click at [669, 84] on input "text" at bounding box center [693, 85] width 145 height 24
type input "00.00"
click at [620, 189] on select "Select Cable / Satellite Services Collection Agency Credit Card Debt Debt Couns…" at bounding box center [701, 202] width 162 height 26
select select "14"
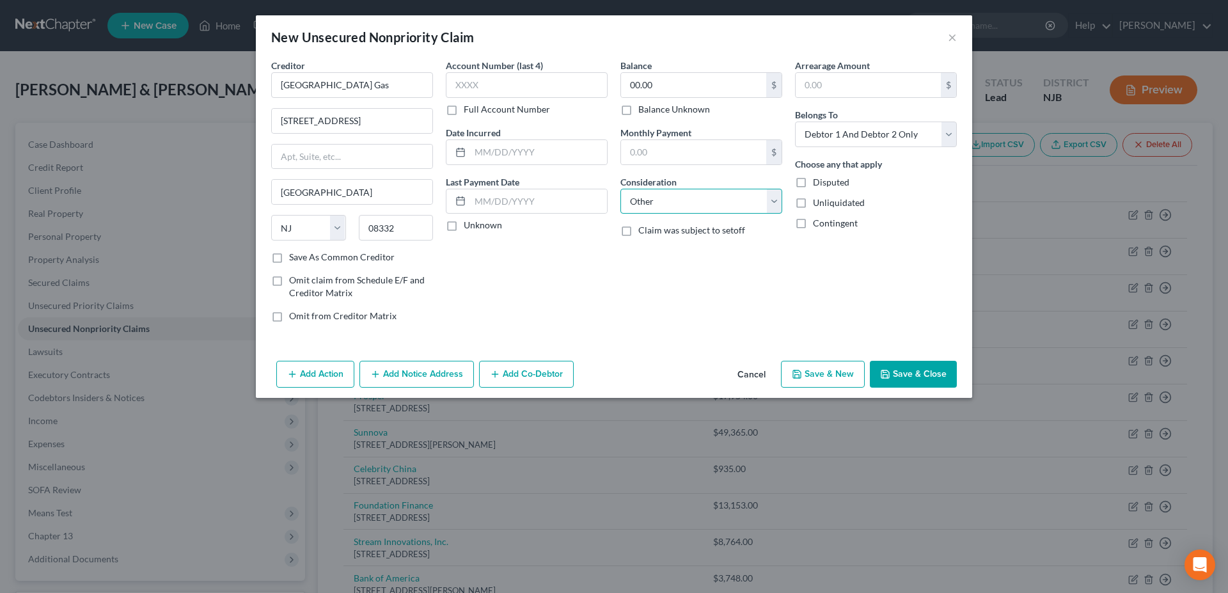
click option "Other" at bounding box center [0, 0] width 0 height 0
click at [800, 368] on button "Save & New" at bounding box center [823, 374] width 84 height 27
select select "2"
